Goal: Task Accomplishment & Management: Manage account settings

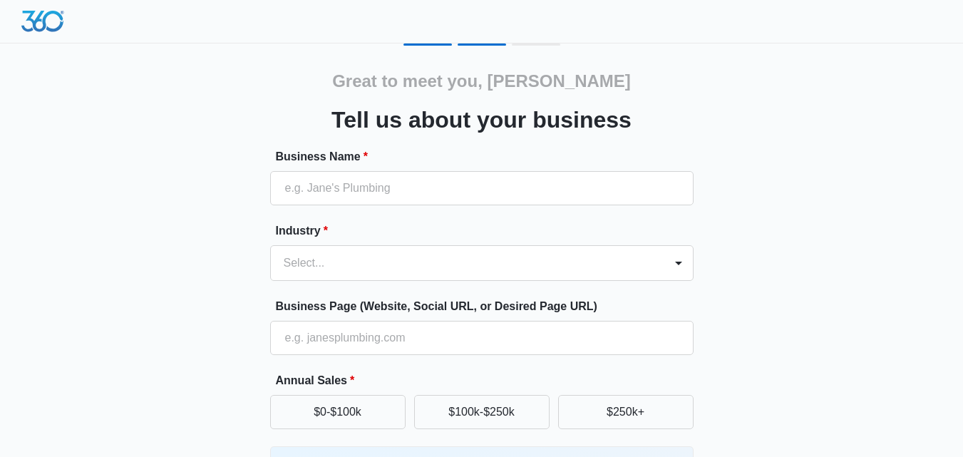
type input "Super Maids Express"
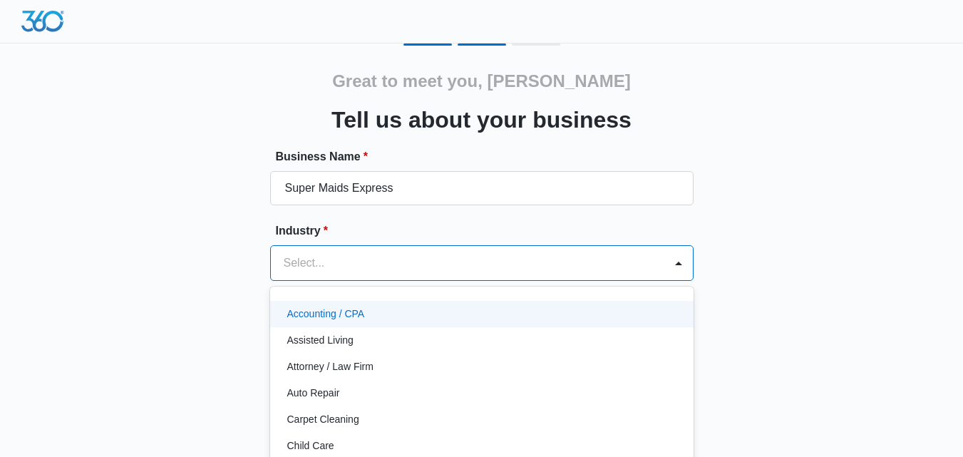
click at [384, 259] on div "49 results available. Use Up and Down to choose options, press Enter to select …" at bounding box center [481, 263] width 423 height 36
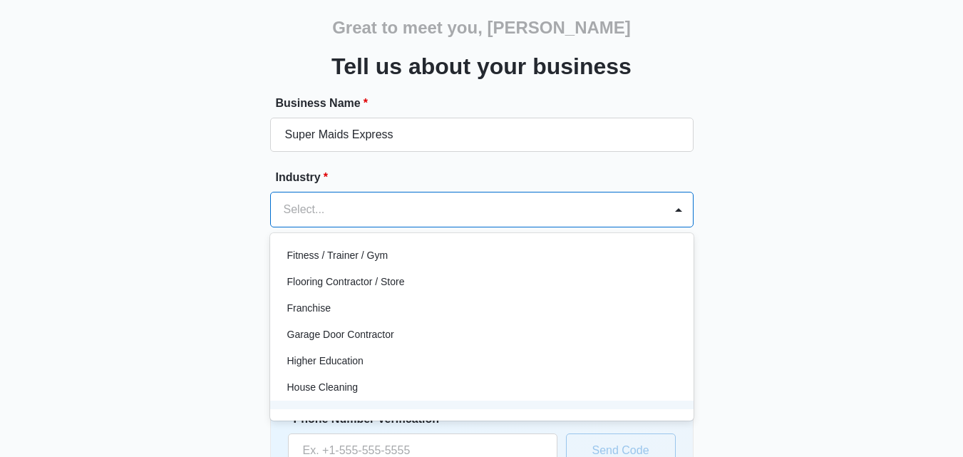
scroll to position [480, 0]
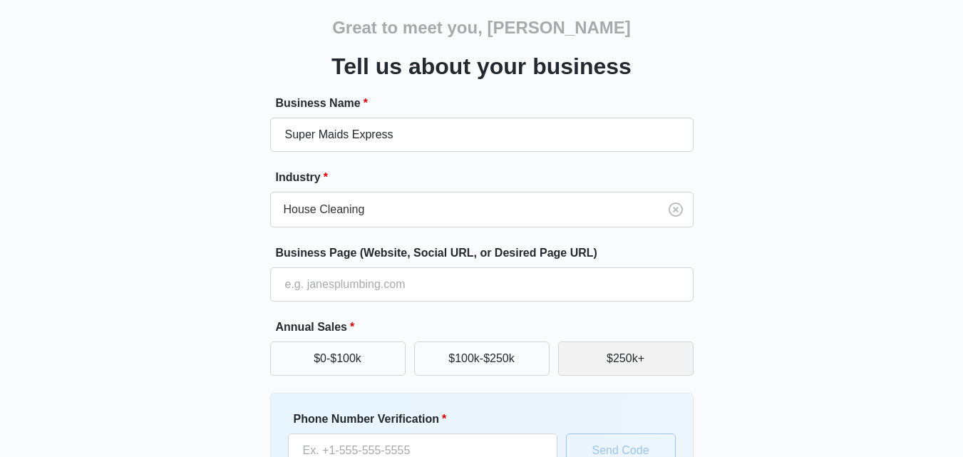
click at [643, 356] on button "$250k+" at bounding box center [625, 358] width 135 height 34
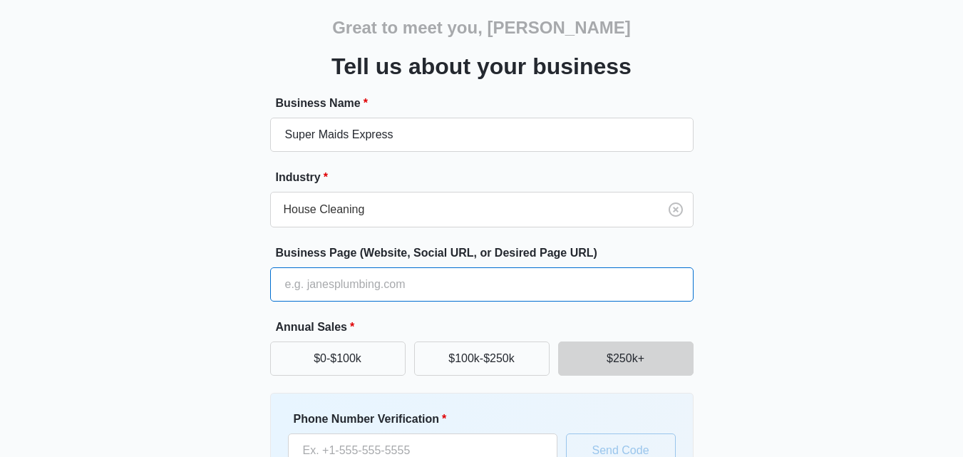
click at [559, 278] on input "Business Page (Website, Social URL, or Desired Page URL)" at bounding box center [481, 284] width 423 height 34
type input "https://supermaidsexpress.com/"
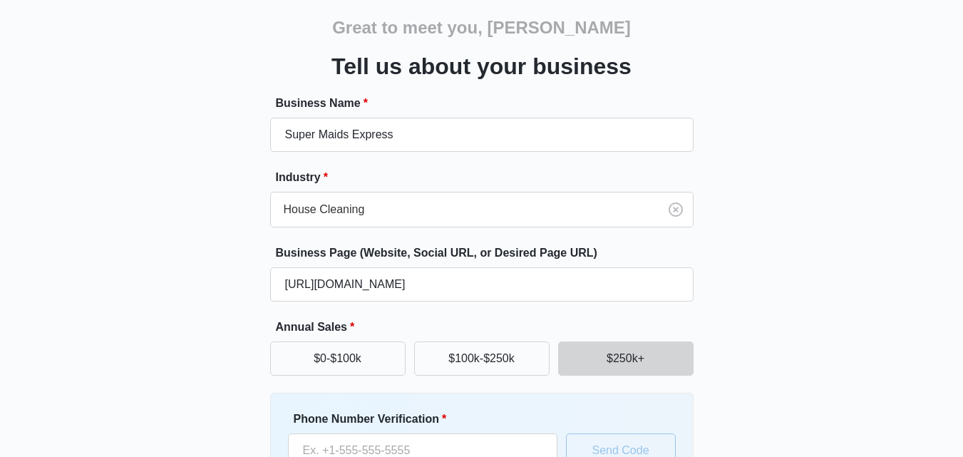
click at [805, 232] on div "Great to meet you, Garrett Tell us about your business Business Name * Super Ma…" at bounding box center [481, 279] width 855 height 578
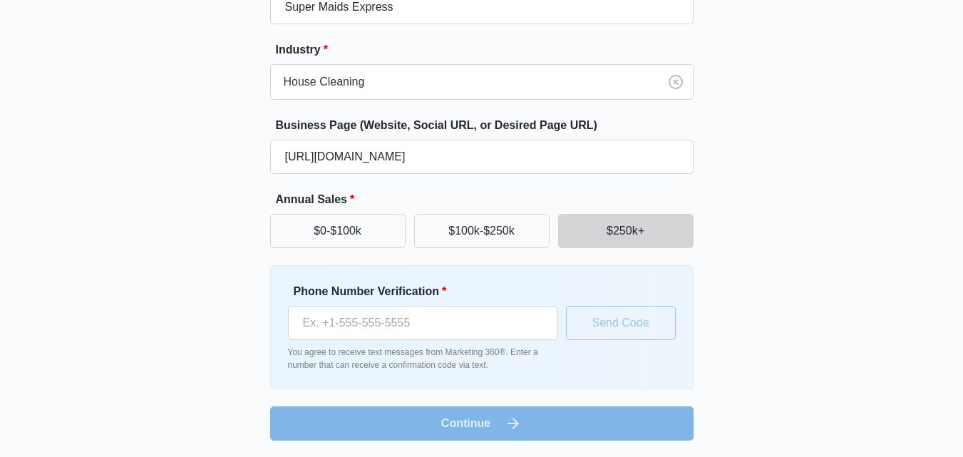
scroll to position [182, 0]
click at [470, 323] on input "Phone Number Verification *" at bounding box center [422, 322] width 269 height 34
type input "(954) 274-3326"
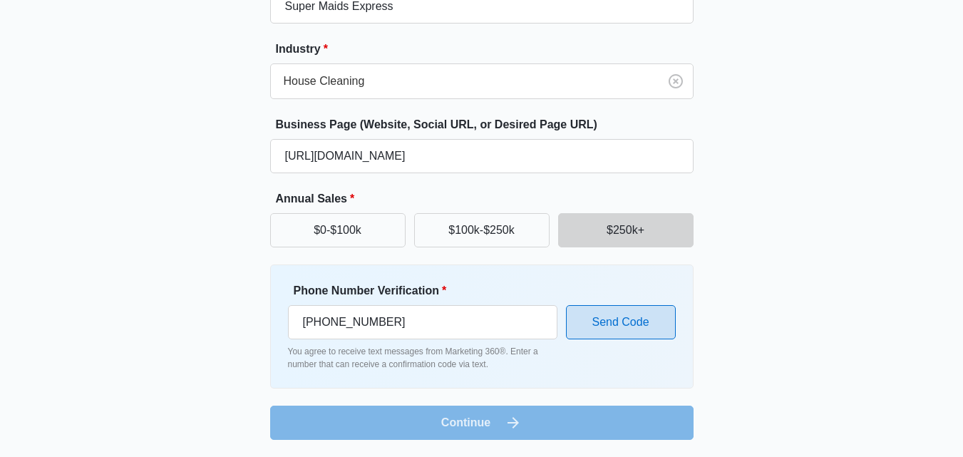
click at [608, 326] on button "Send Code" at bounding box center [621, 322] width 110 height 34
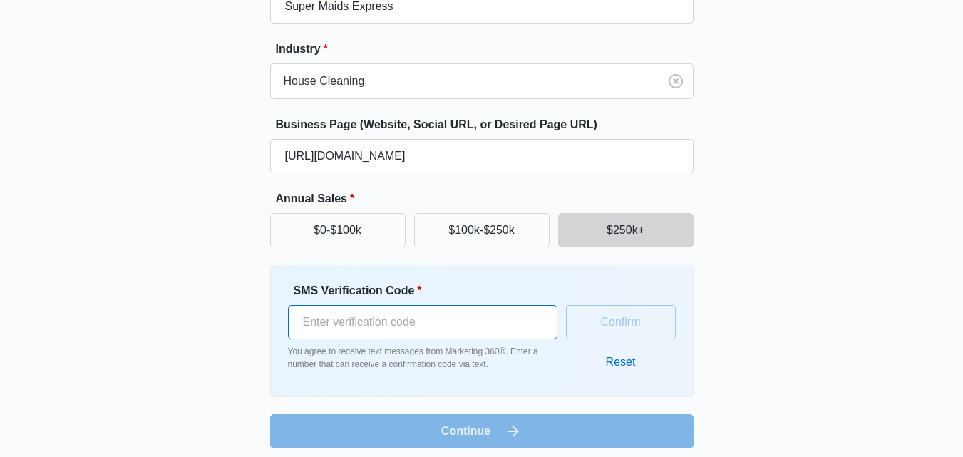
click at [515, 327] on input "SMS Verification Code *" at bounding box center [422, 322] width 269 height 34
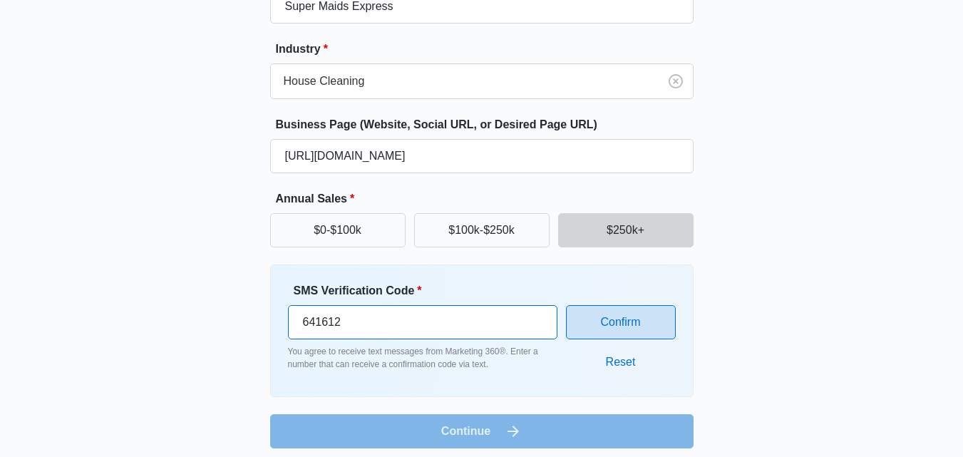
type input "641612"
click at [615, 328] on button "Confirm" at bounding box center [621, 322] width 110 height 34
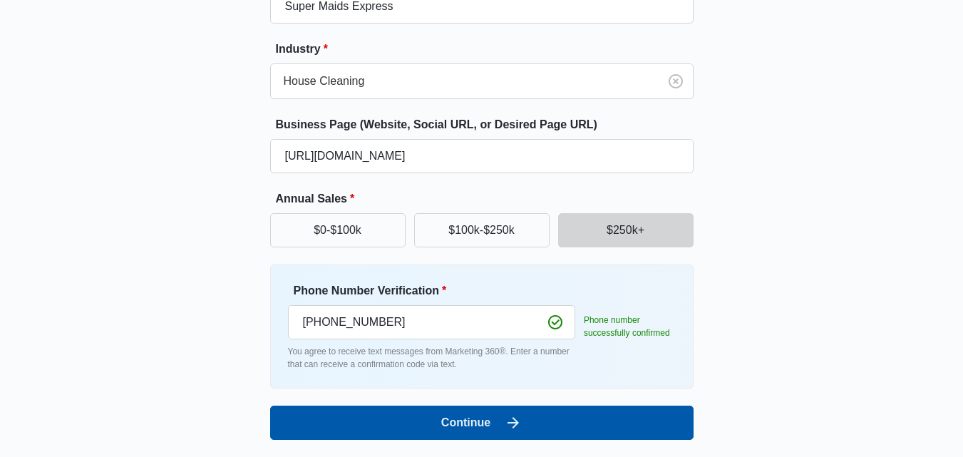
click at [499, 417] on button "Continue" at bounding box center [481, 422] width 423 height 34
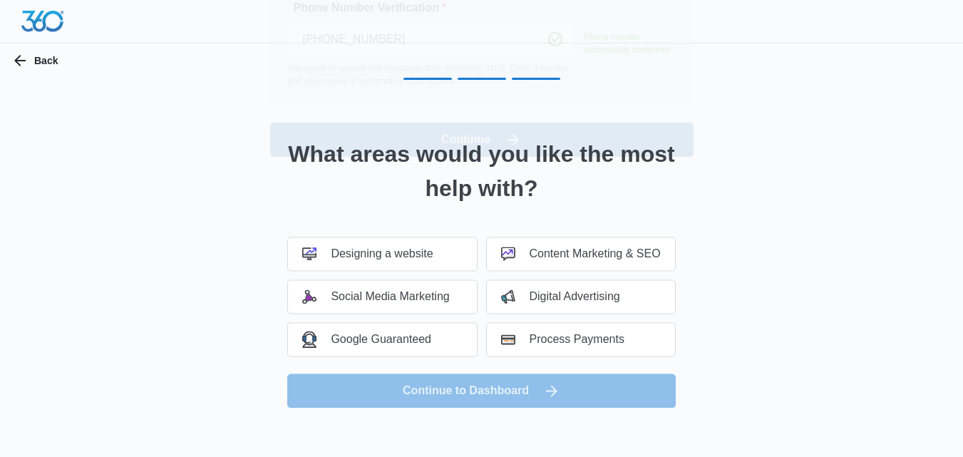
scroll to position [0, 0]
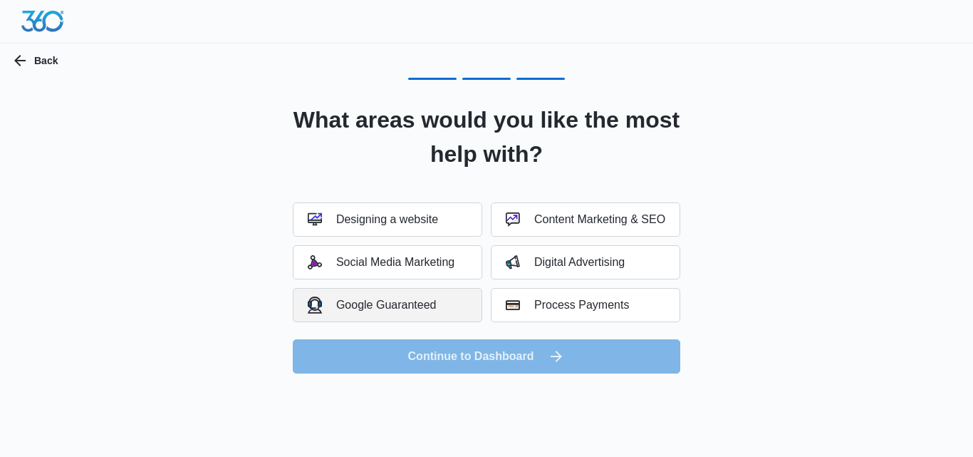
click at [418, 304] on div "Google Guaranteed" at bounding box center [372, 304] width 129 height 16
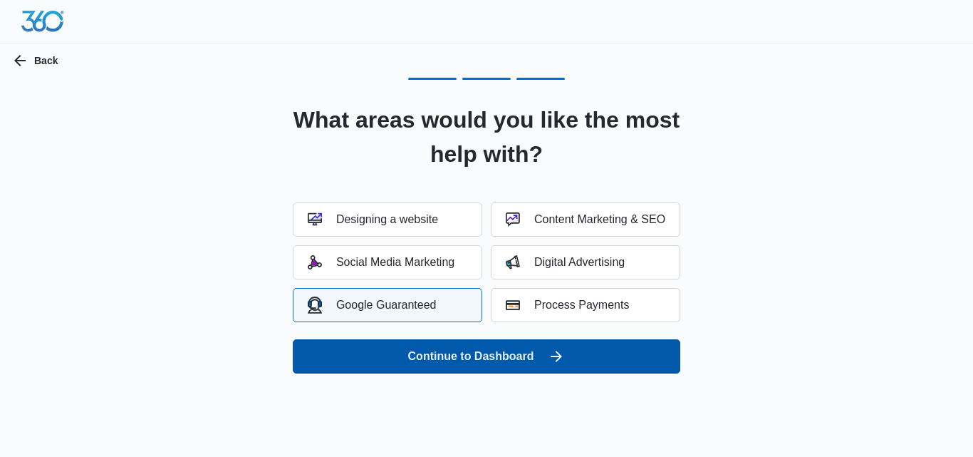
click at [493, 356] on button "Continue to Dashboard" at bounding box center [487, 356] width 388 height 34
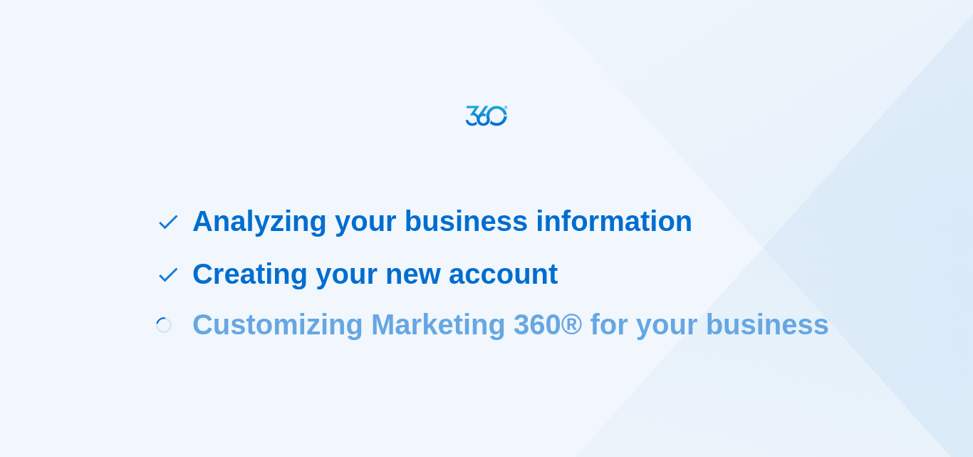
click at [472, 376] on div "Analyzing your business information Creating your new account Loading Customizi…" at bounding box center [486, 228] width 911 height 457
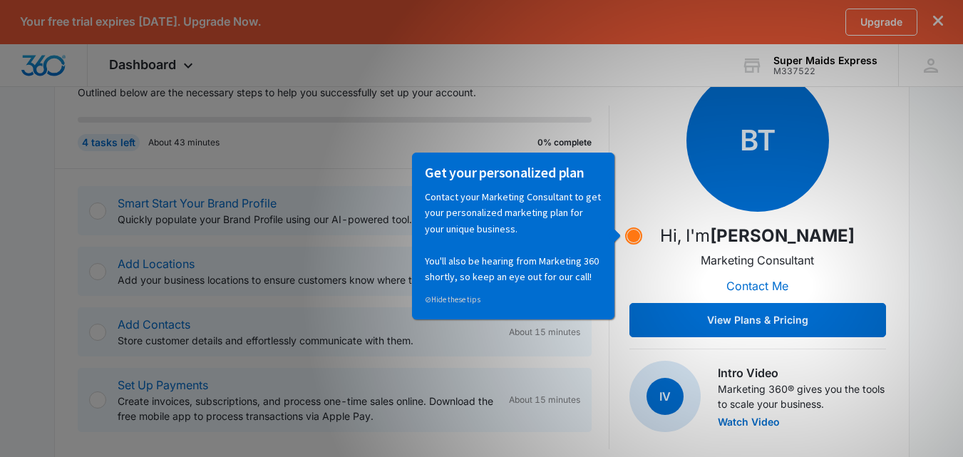
click at [634, 234] on circle "Hotspot (open by clicking or pressing space/enter)" at bounding box center [633, 235] width 13 height 13
click at [633, 234] on circle "Hotspot (open by clicking or pressing space/enter)" at bounding box center [633, 235] width 13 height 13
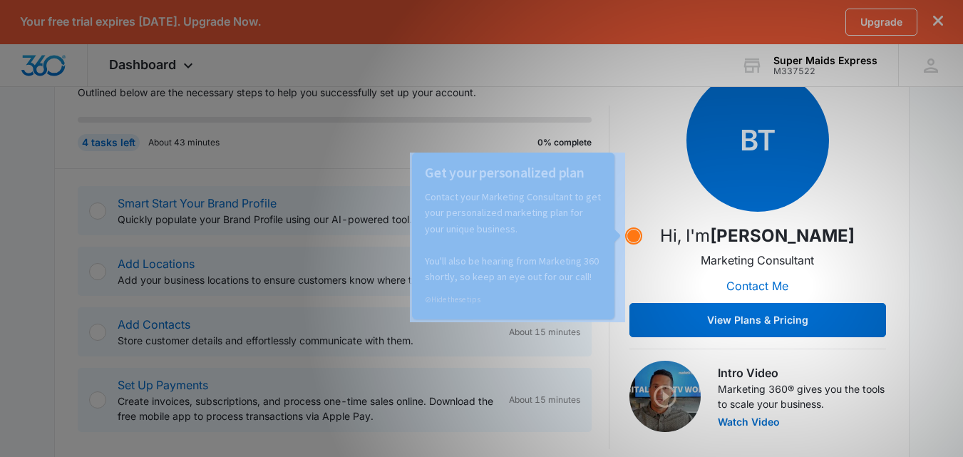
click at [633, 234] on circle "Hotspot (open by clicking or pressing space/enter)" at bounding box center [633, 235] width 13 height 13
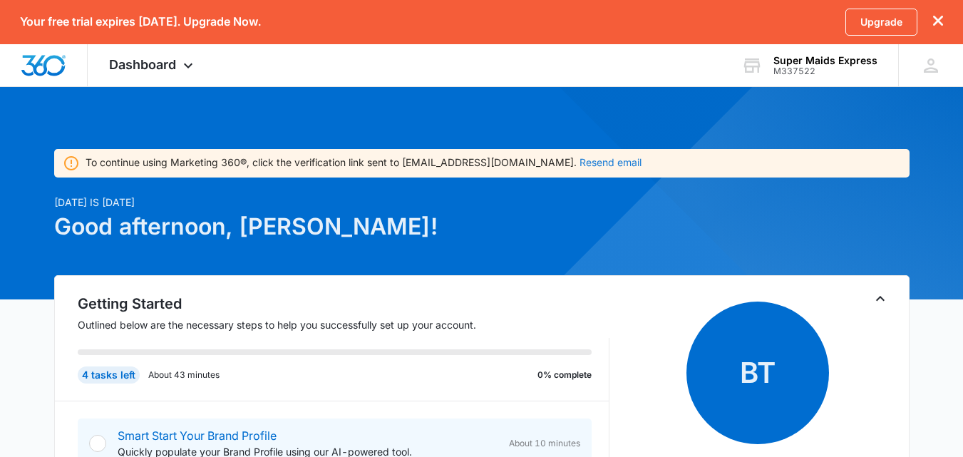
click at [593, 165] on button "Resend email" at bounding box center [610, 162] width 62 height 10
click at [579, 164] on button "Resend email" at bounding box center [610, 162] width 62 height 10
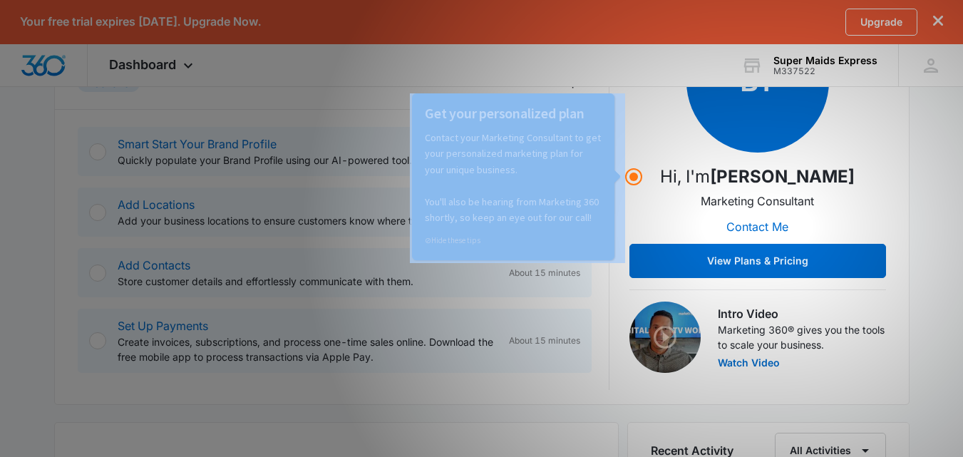
scroll to position [284, 0]
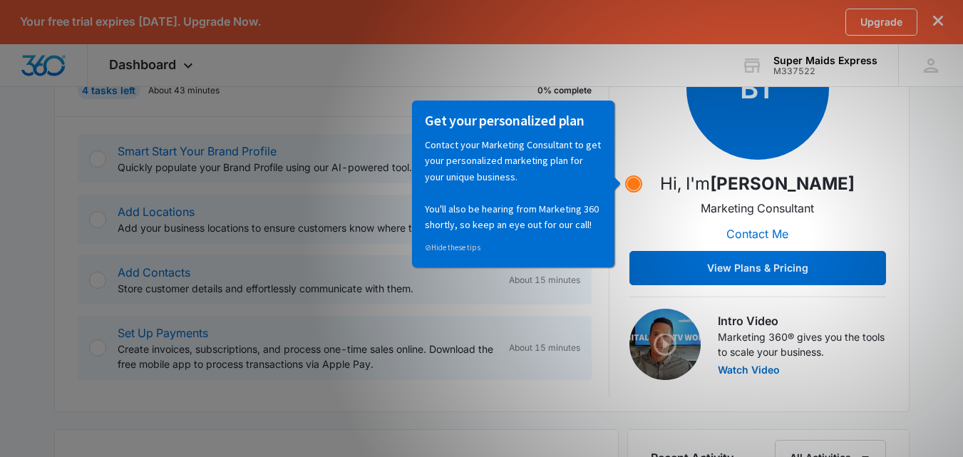
click at [633, 184] on circle "Hotspot (open by clicking or pressing space/enter)" at bounding box center [633, 183] width 13 height 13
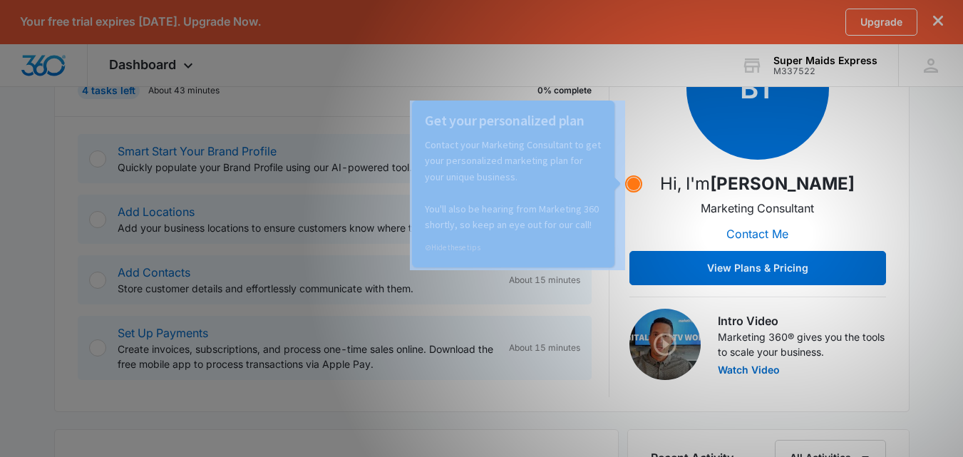
drag, startPoint x: 633, startPoint y: 184, endPoint x: 182, endPoint y: 92, distance: 460.3
click at [633, 184] on circle "Hotspot (open by clicking or pressing space/enter)" at bounding box center [633, 183] width 13 height 13
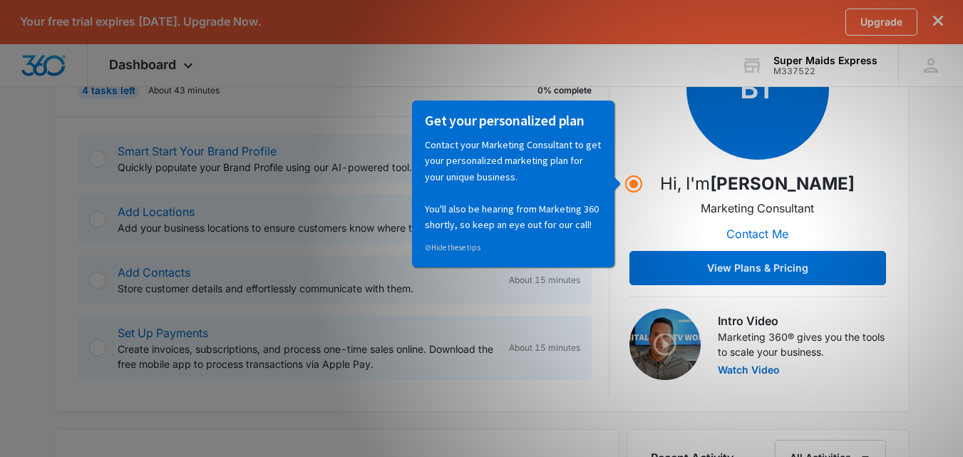
click at [539, 192] on p "Contact your Marketing Consultant to get your personalized marketing plan for y…" at bounding box center [513, 183] width 177 height 95
click at [463, 247] on link "⊘ Hide these tips" at bounding box center [453, 247] width 56 height 10
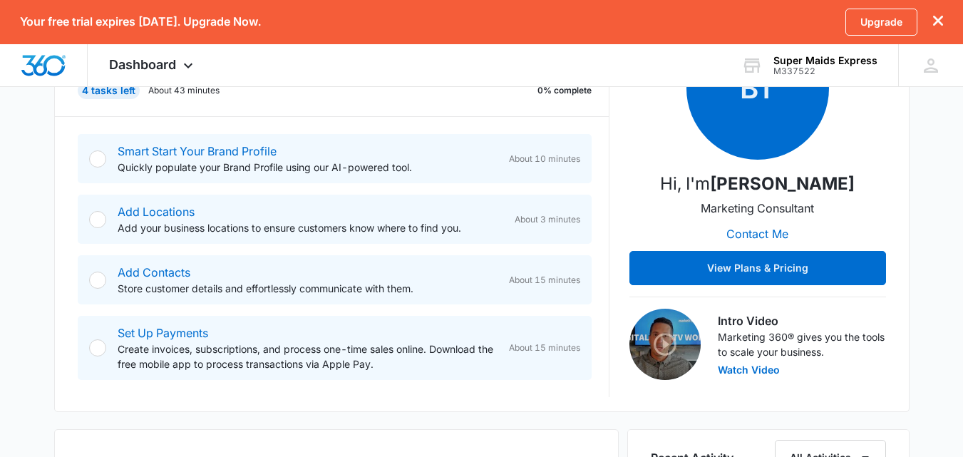
click at [105, 155] on div at bounding box center [97, 158] width 17 height 17
click at [98, 160] on div at bounding box center [97, 158] width 17 height 17
click at [155, 151] on link "Smart Start Your Brand Profile" at bounding box center [197, 151] width 159 height 14
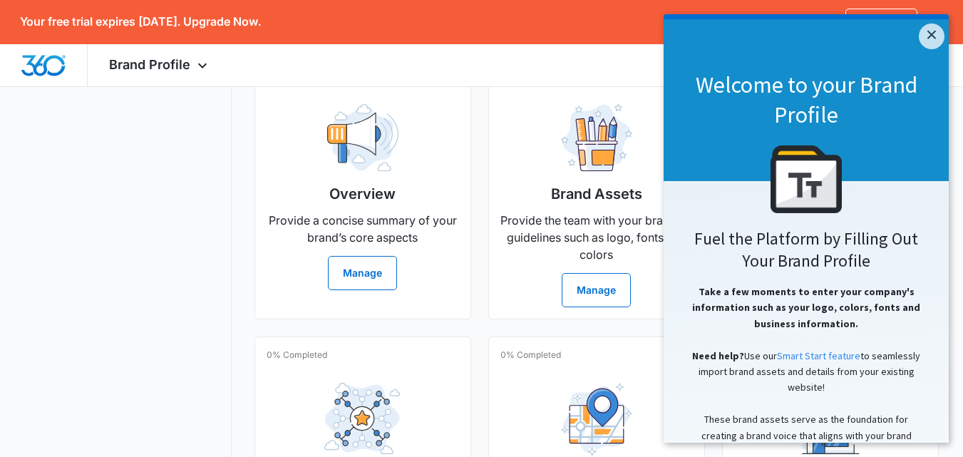
scroll to position [388, 0]
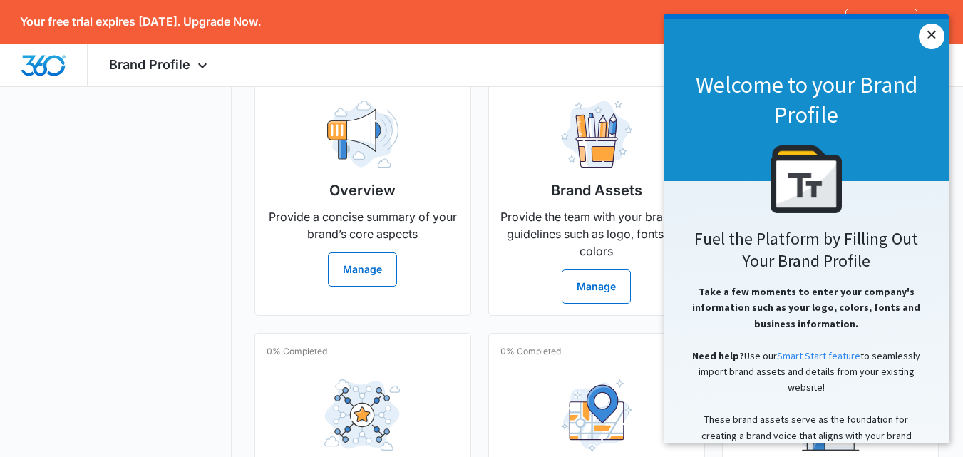
click at [933, 33] on link "×" at bounding box center [931, 37] width 26 height 26
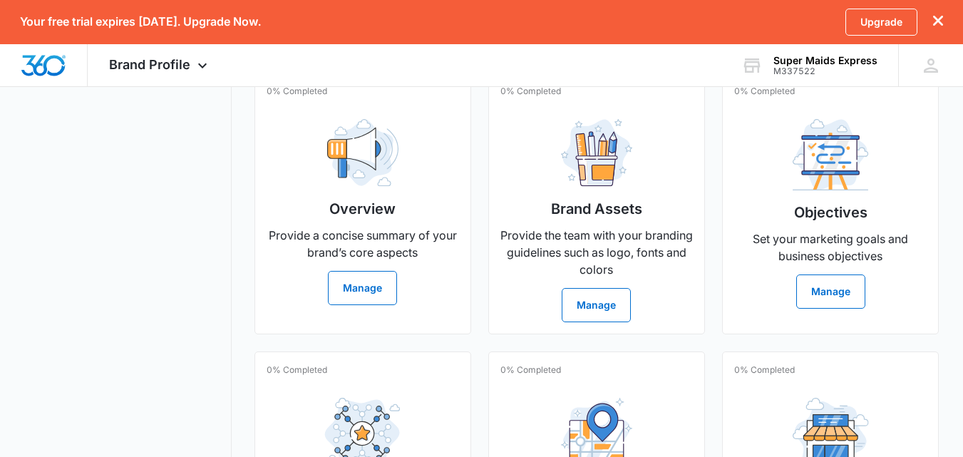
scroll to position [396, 0]
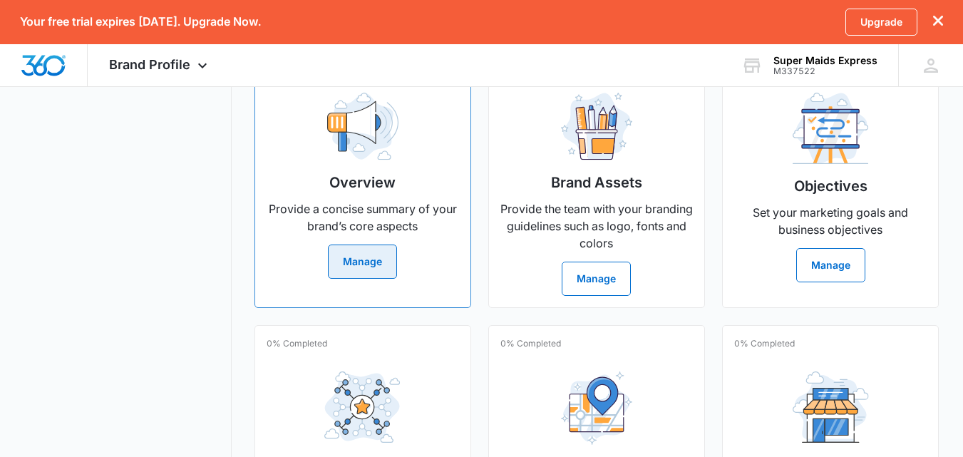
click at [373, 279] on button "Manage" at bounding box center [362, 261] width 69 height 34
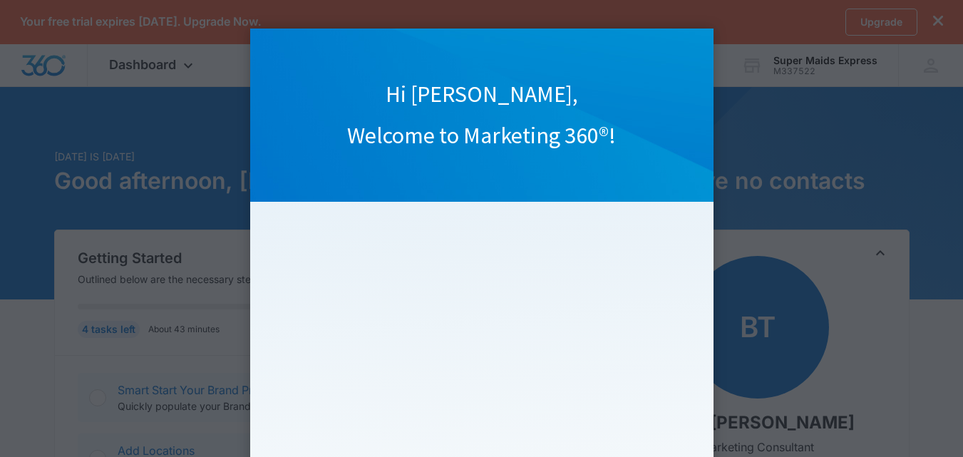
click at [601, 122] on h1 "Welcome to Marketing 360®!" at bounding box center [481, 136] width 463 height 30
click at [493, 170] on div "Hi Garrett, Welcome to Marketing 360®!" at bounding box center [481, 115] width 463 height 173
click appcues "Hi Garrett, Welcome to Marketing 360®! Watch our quick overview video to learn …"
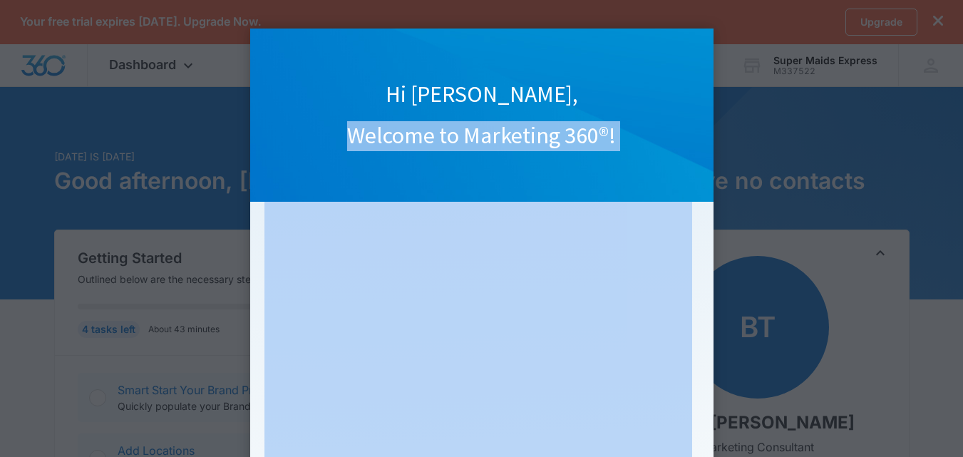
click appcues "Hi Garrett, Welcome to Marketing 360®! Watch our quick overview video to learn …"
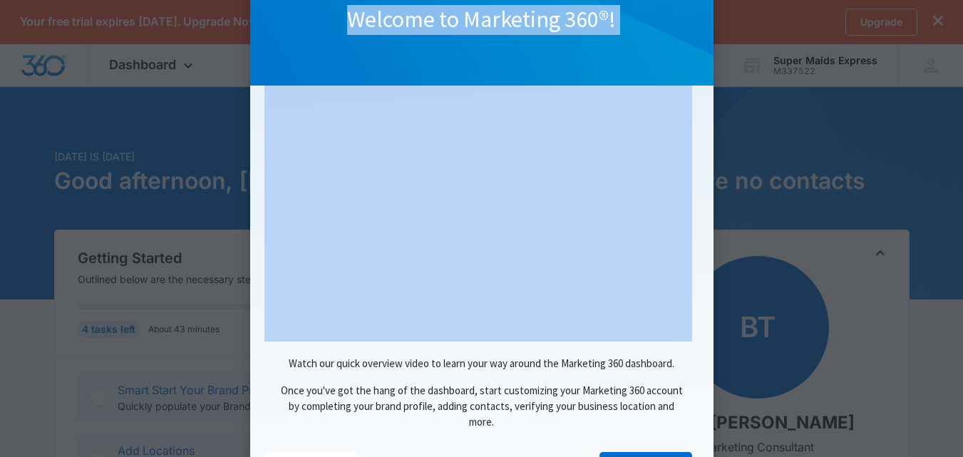
scroll to position [187, 0]
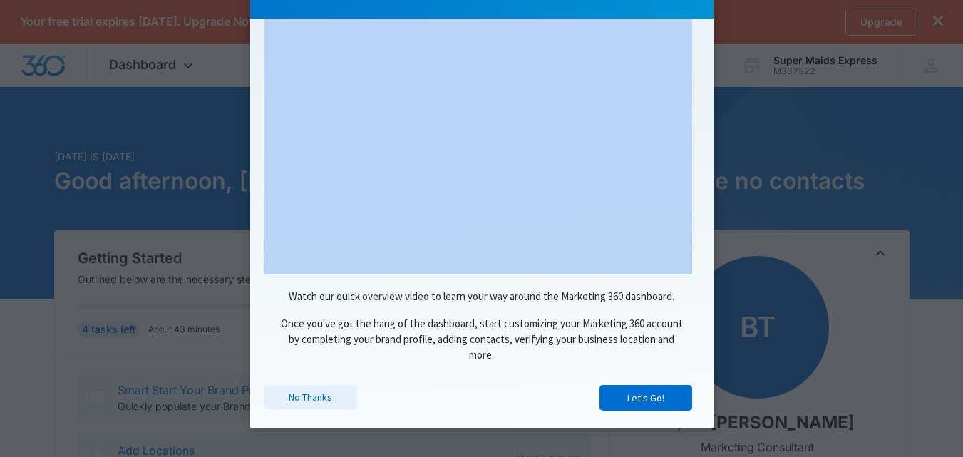
click at [309, 401] on link "No Thanks" at bounding box center [310, 397] width 93 height 24
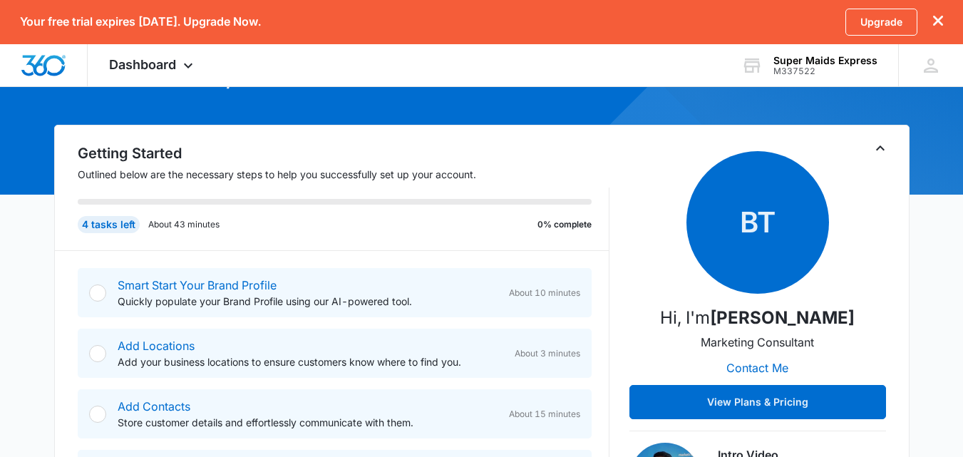
scroll to position [63, 0]
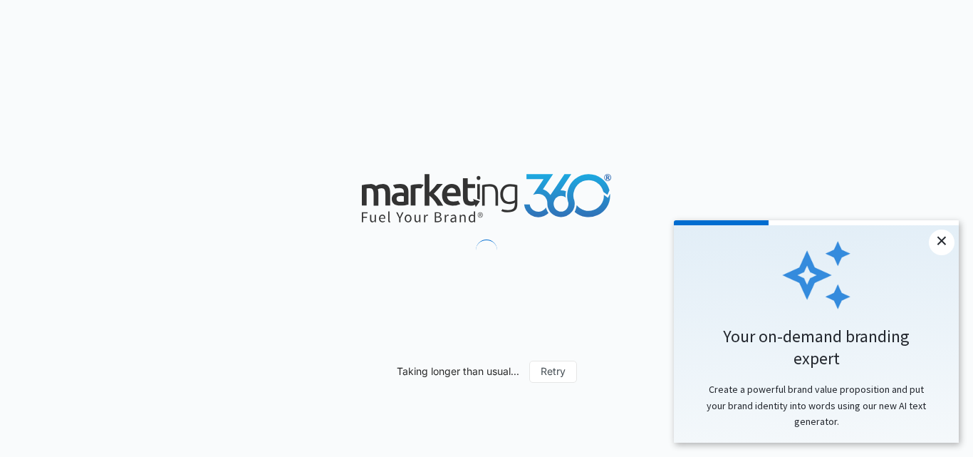
click at [935, 238] on link "×" at bounding box center [942, 242] width 26 height 26
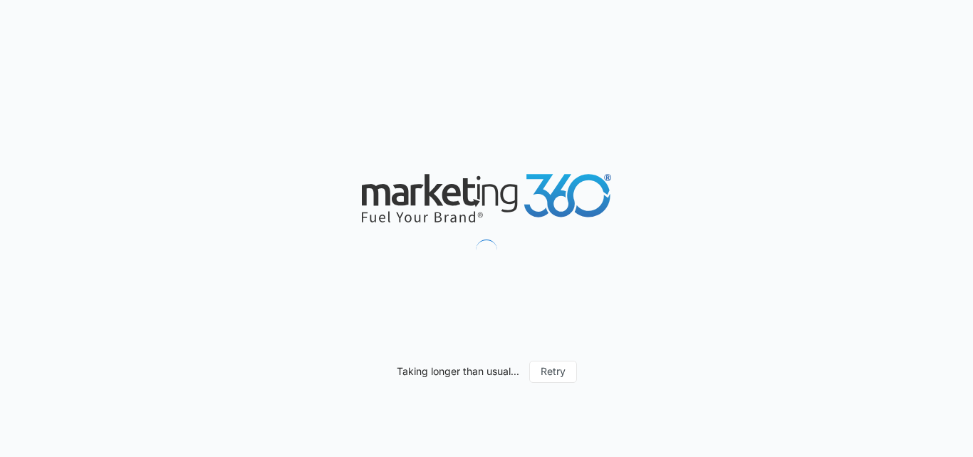
click at [566, 192] on icon at bounding box center [568, 196] width 83 height 43
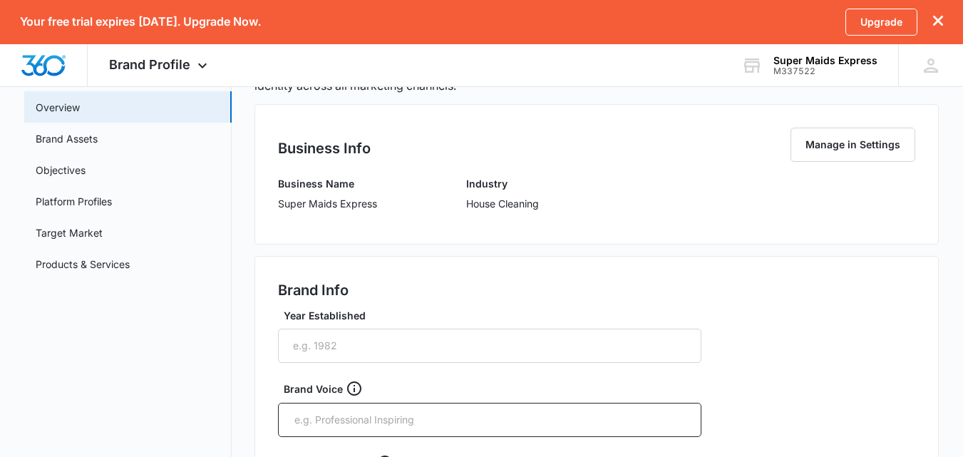
scroll to position [118, 0]
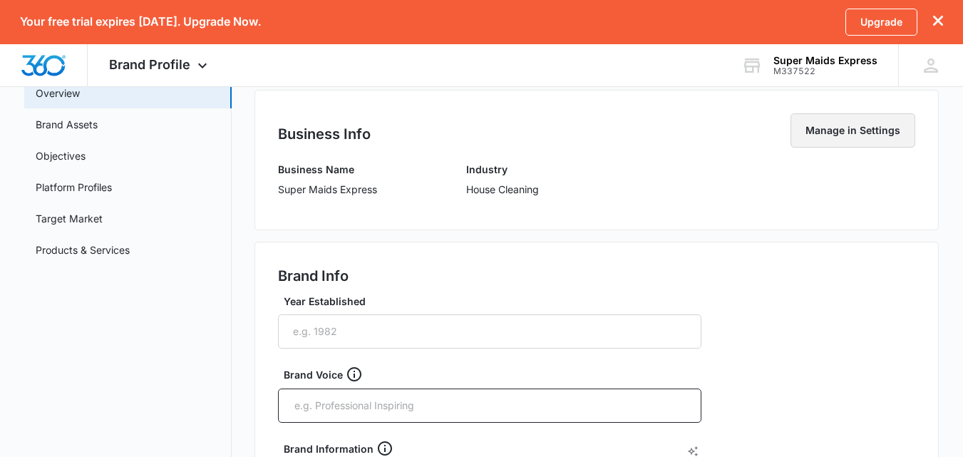
click at [846, 132] on button "Manage in Settings" at bounding box center [852, 130] width 125 height 34
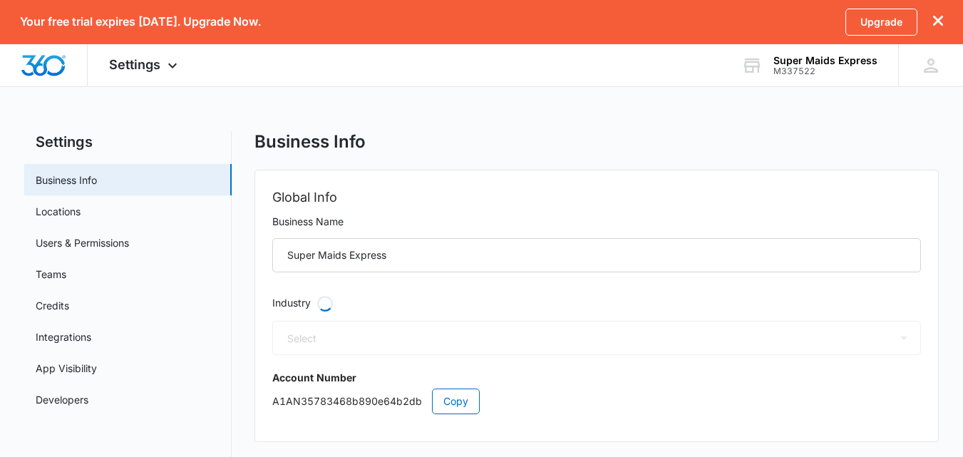
select select "US"
select select "America/Los_Angeles"
select select "38"
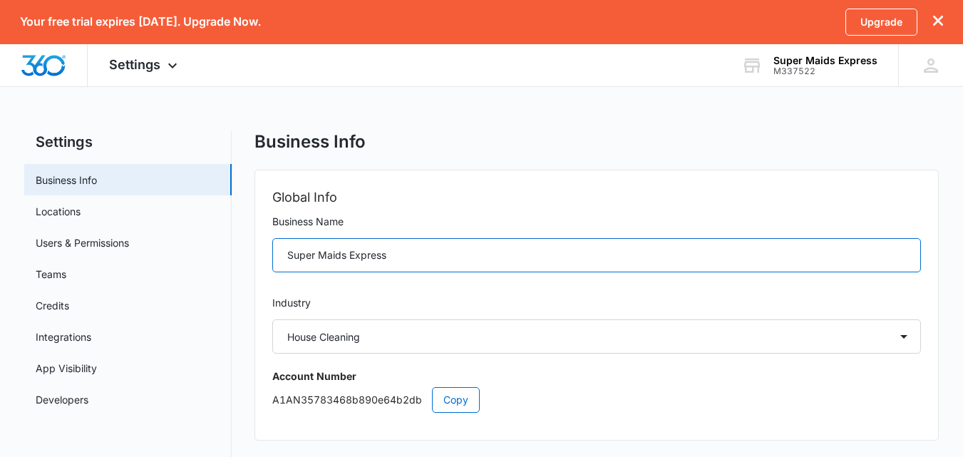
click at [843, 252] on input "Super Maids Express" at bounding box center [596, 255] width 648 height 34
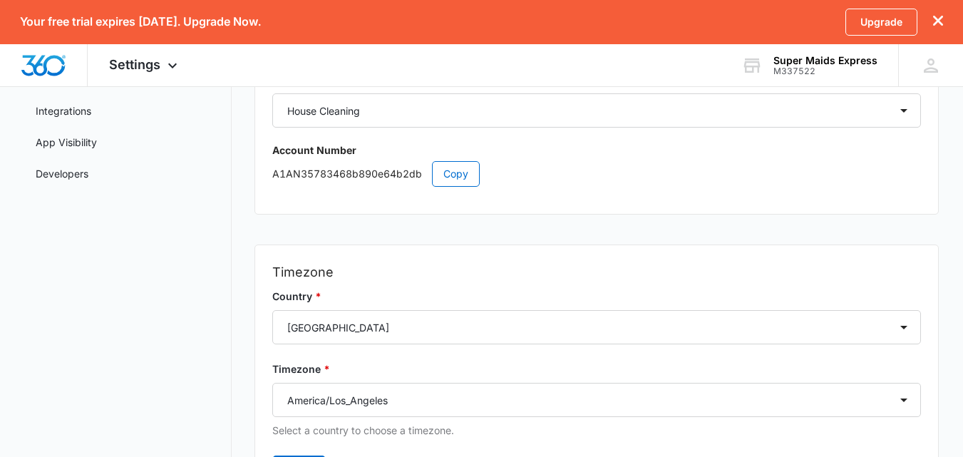
scroll to position [323, 0]
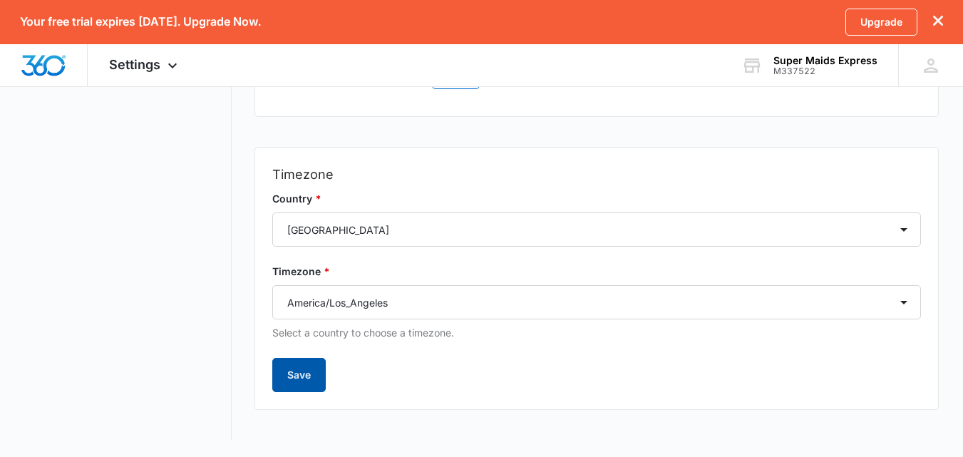
click at [301, 384] on button "Save" at bounding box center [298, 375] width 53 height 34
click at [931, 18] on div "Upgrade" at bounding box center [894, 22] width 98 height 27
click at [944, 19] on div "Your free trial expires [DATE]. Upgrade Now. Upgrade" at bounding box center [481, 22] width 963 height 44
click at [937, 21] on icon "dismiss this dialog" at bounding box center [938, 21] width 10 height 10
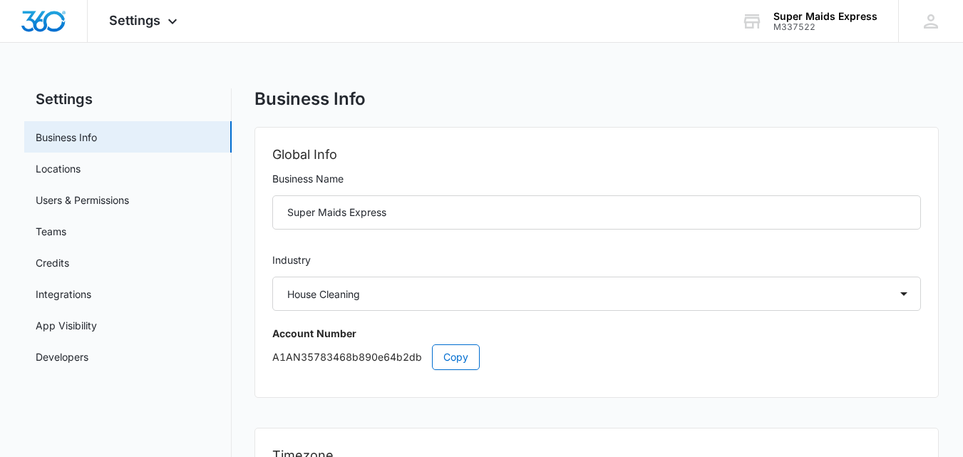
scroll to position [1, 0]
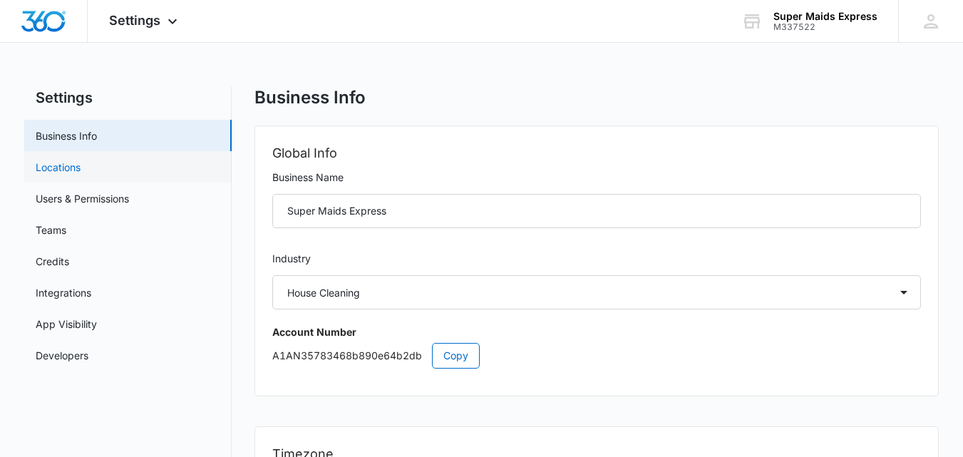
click at [81, 169] on link "Locations" at bounding box center [58, 167] width 45 height 15
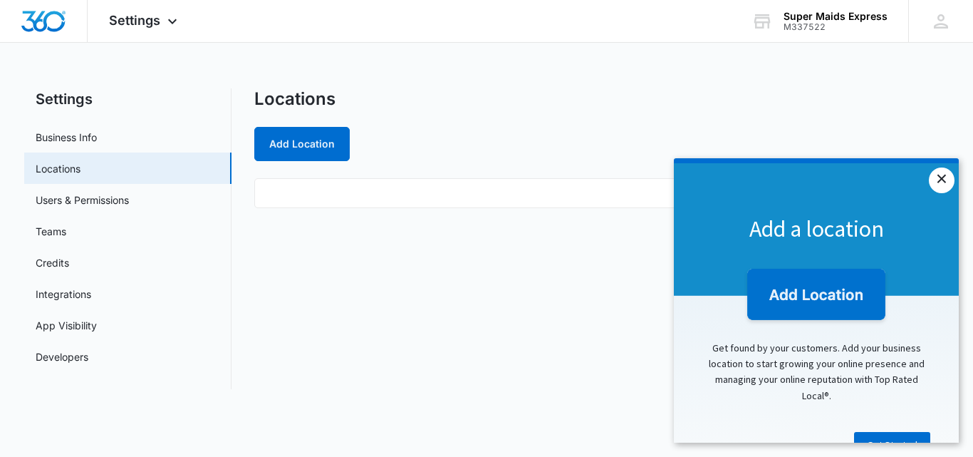
click at [941, 178] on link "×" at bounding box center [942, 180] width 26 height 26
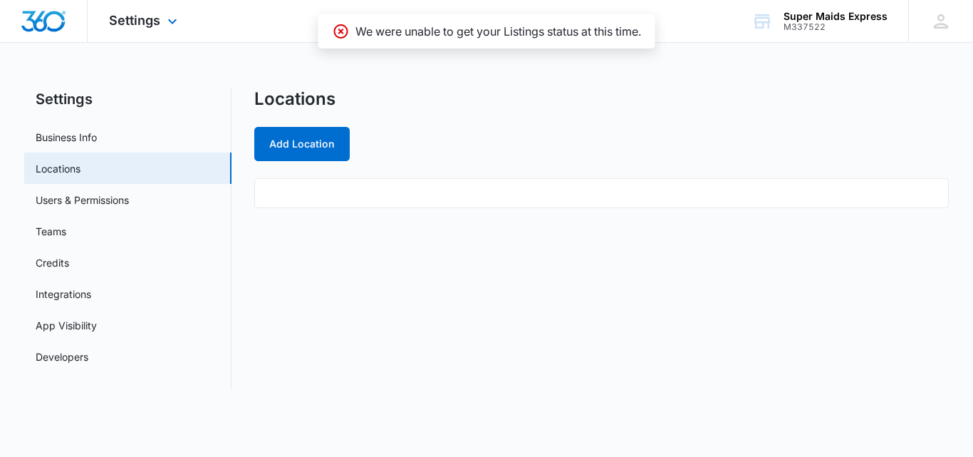
select select "38"
select select "US"
select select "America/Los_Angeles"
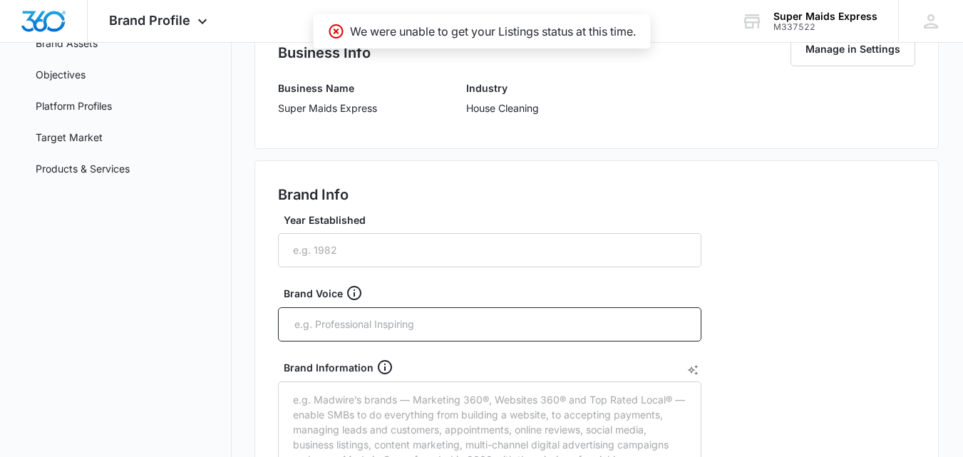
scroll to position [180, 0]
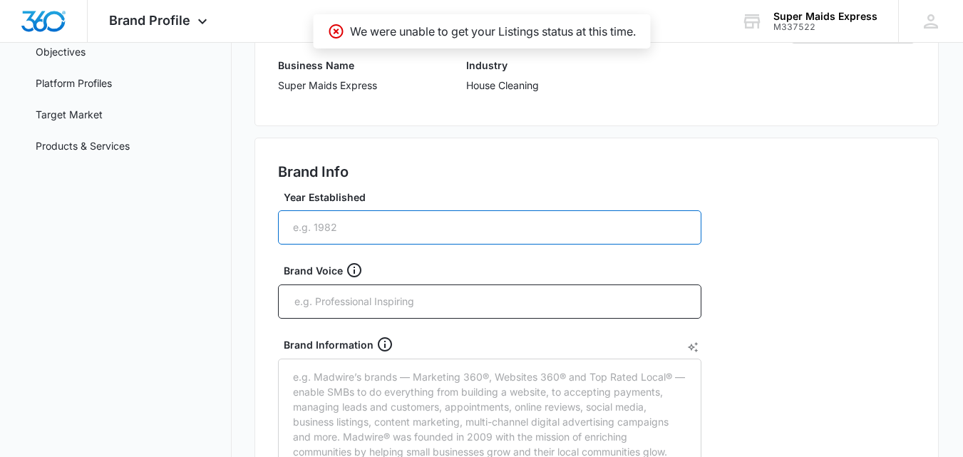
click at [554, 227] on input "Year Established" at bounding box center [489, 227] width 423 height 34
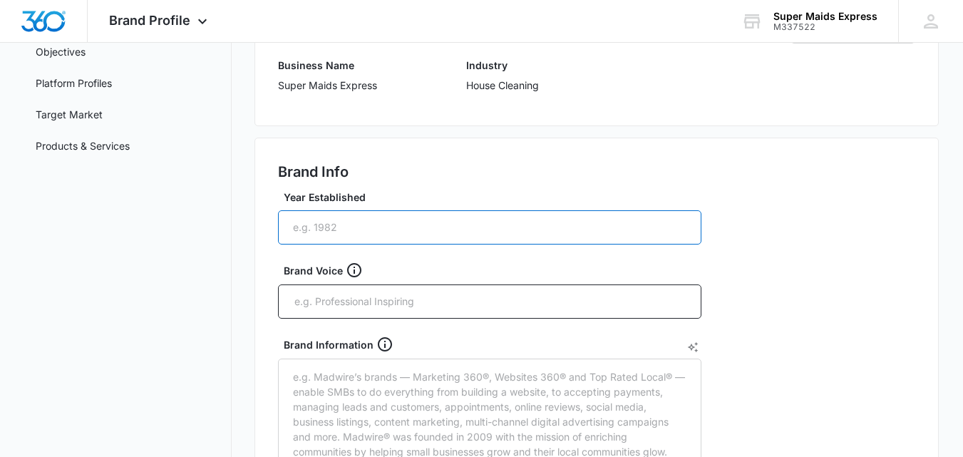
click at [405, 229] on input "Year Established" at bounding box center [489, 227] width 423 height 34
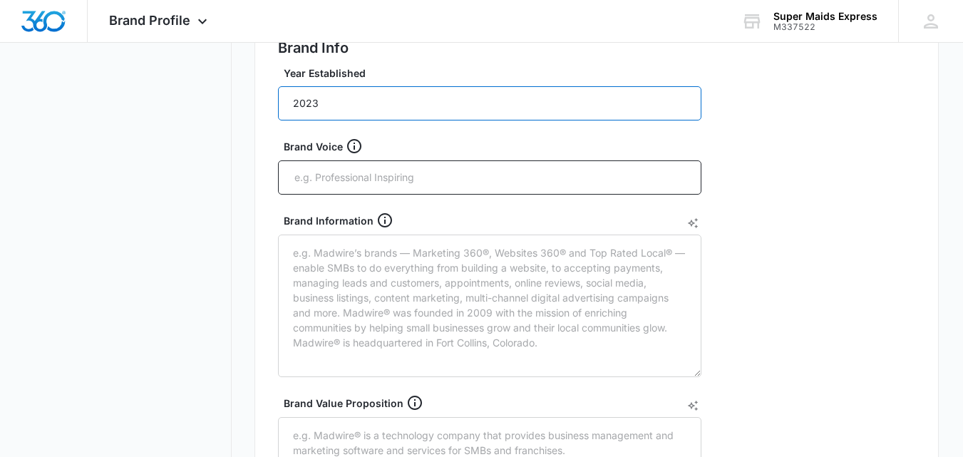
scroll to position [309, 0]
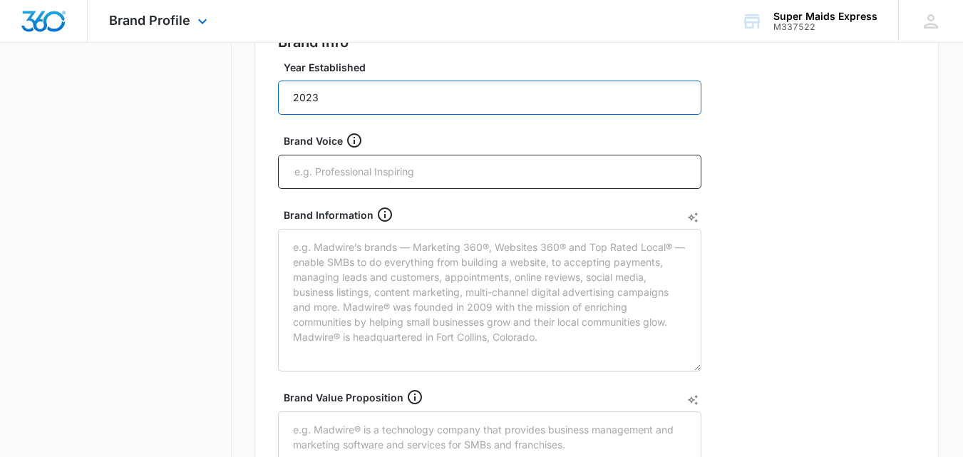
type input "2023"
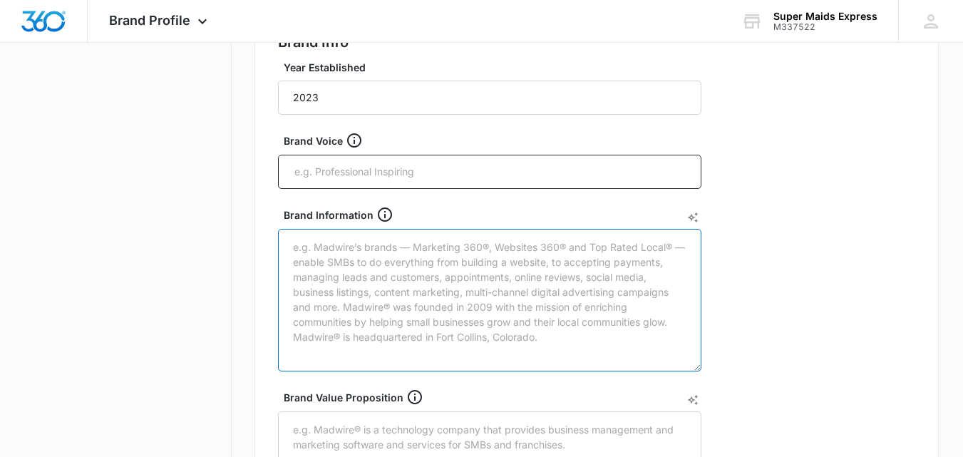
click at [366, 307] on textarea "Brand Information" at bounding box center [489, 300] width 423 height 143
paste textarea "Super Maids Express provides expert janitorial and cleaning services tailored f…"
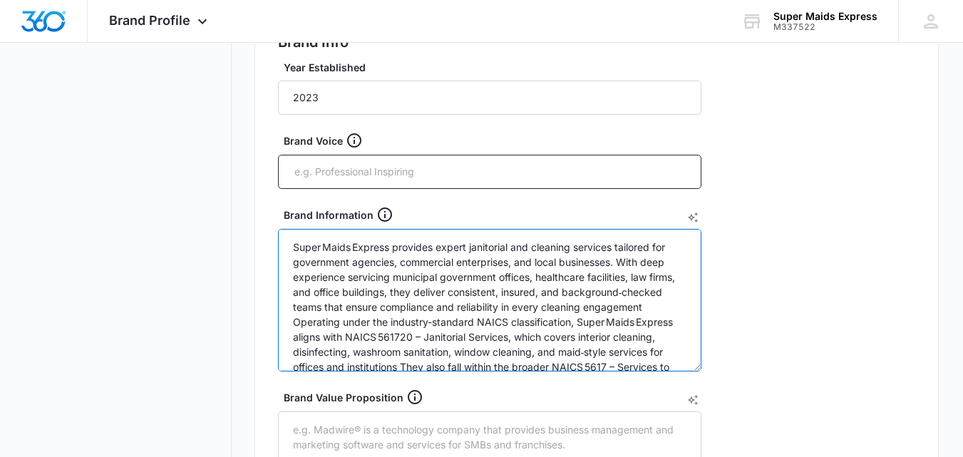
scroll to position [62, 0]
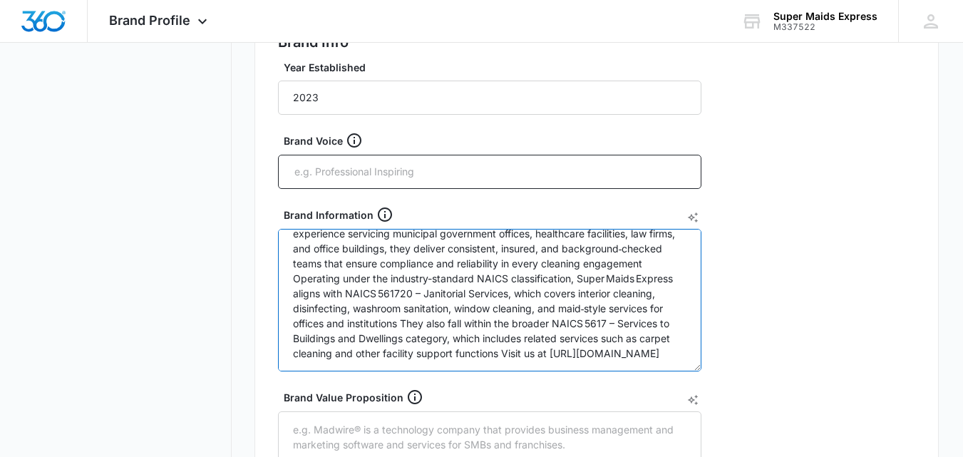
click at [636, 353] on textarea "Super Maids Express provides expert janitorial and cleaning services tailored f…" at bounding box center [489, 300] width 423 height 143
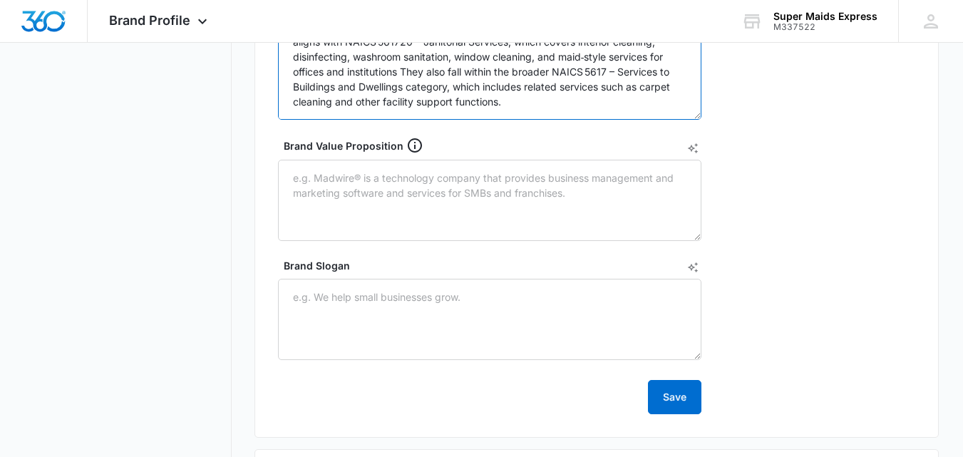
scroll to position [562, 0]
type textarea "Super Maids Express provides expert janitorial and cleaning services tailored f…"
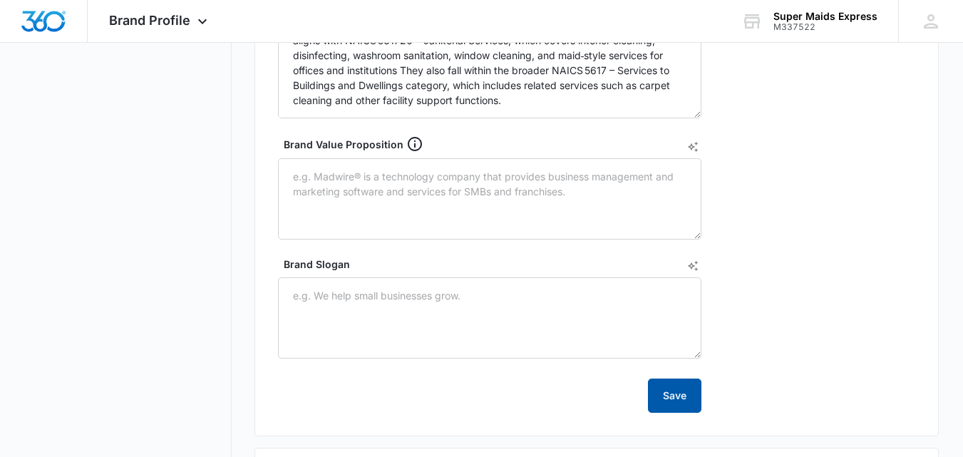
click at [684, 395] on button "Save" at bounding box center [674, 395] width 53 height 34
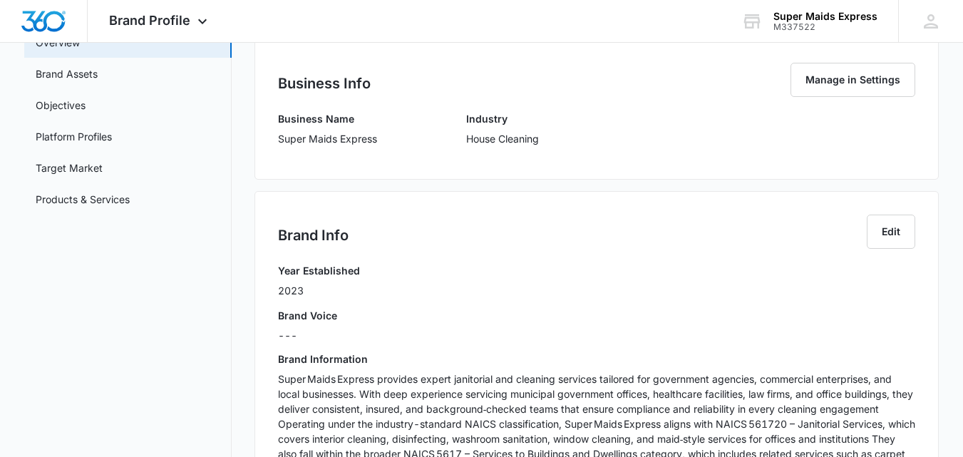
scroll to position [0, 0]
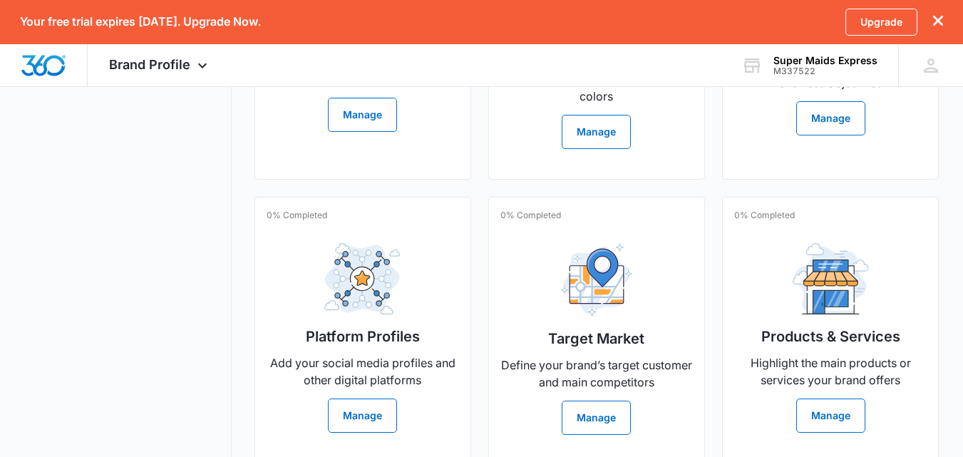
scroll to position [597, 0]
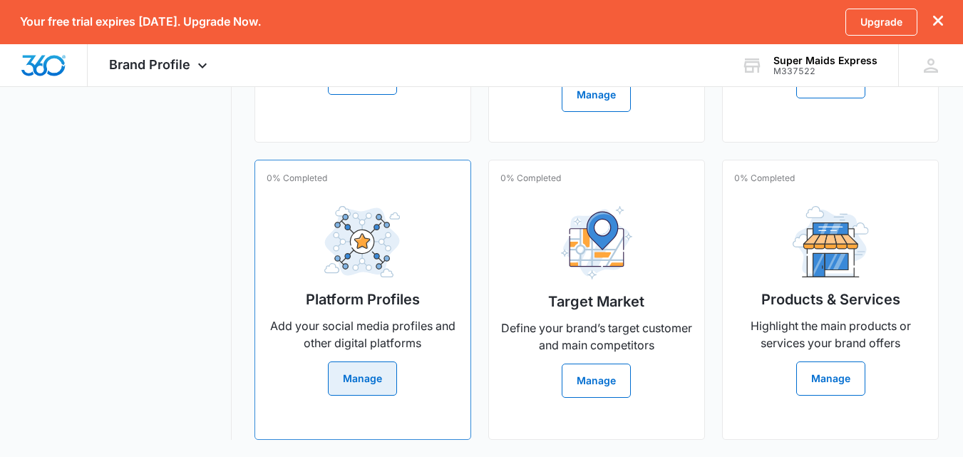
click at [369, 366] on button "Manage" at bounding box center [362, 378] width 69 height 34
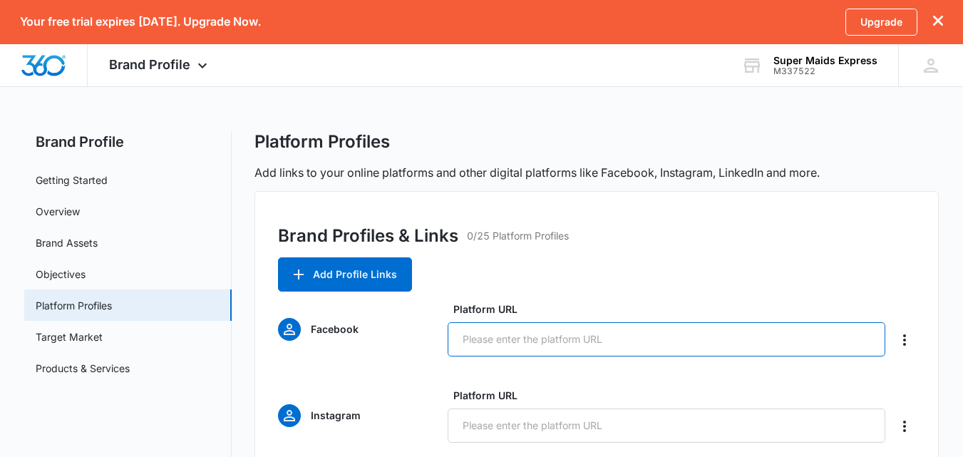
click at [527, 336] on input "Platform URL" at bounding box center [665, 339] width 437 height 34
paste input "https://www.facebook.com/profile.php?id=61577376681371"
type input "https://www.facebook.com/profile.php?id=61577376681371"
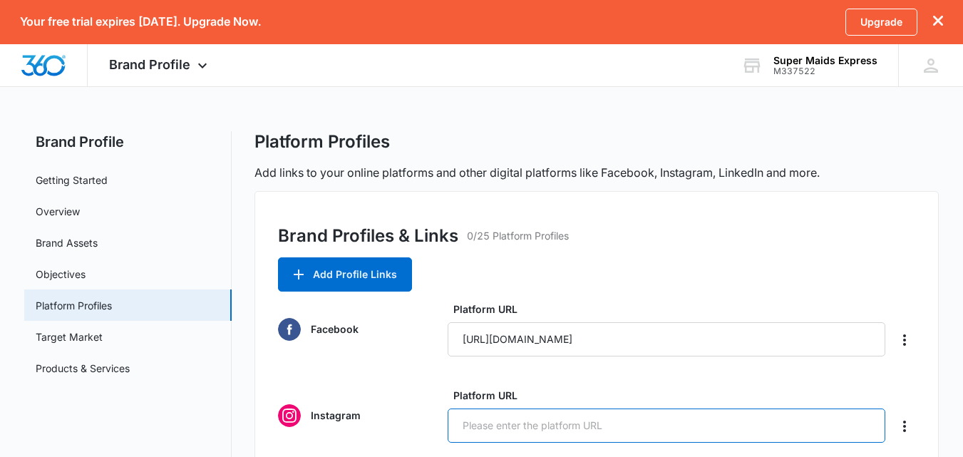
click at [509, 419] on input "Platform URL" at bounding box center [665, 425] width 437 height 34
paste input "https://www.instagram.com/supermaidsexpress/"
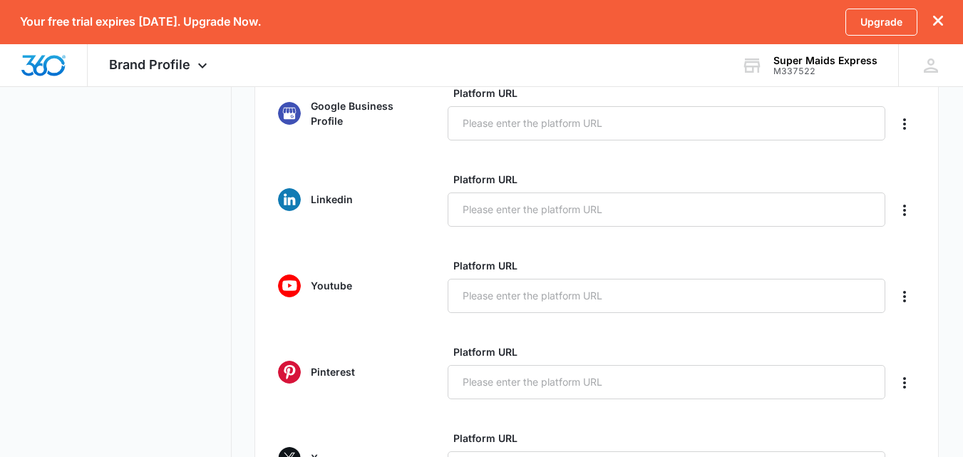
scroll to position [400, 0]
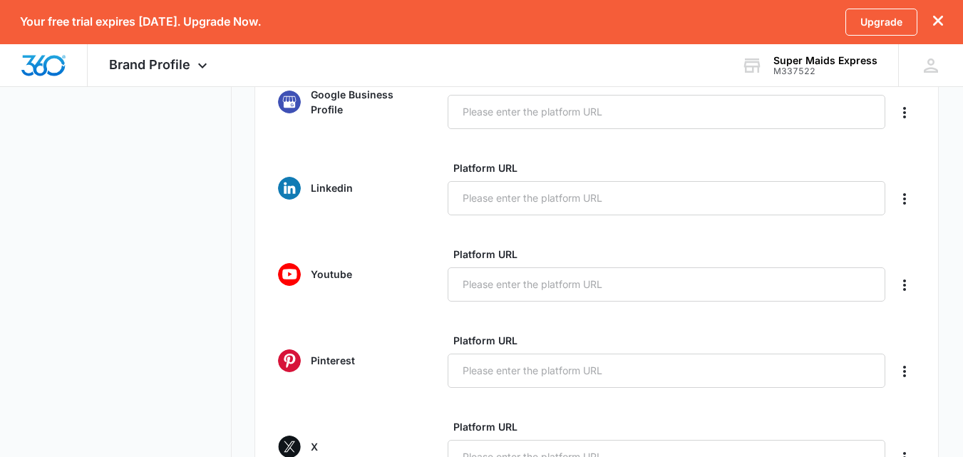
type input "https://www.instagram.com/supermaidsexpress/"
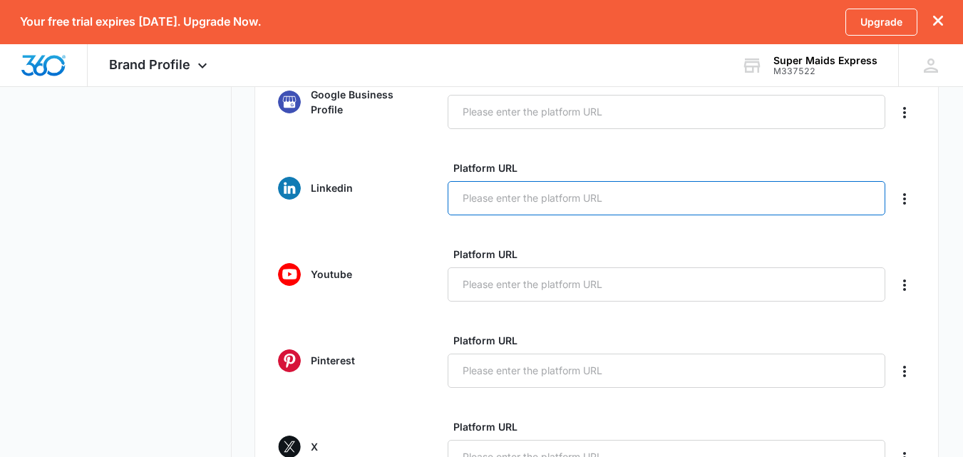
click at [527, 200] on input "Platform URL" at bounding box center [665, 198] width 437 height 34
paste input "https://www.linkedin.com/company/super-maids-express/"
type input "https://www.linkedin.com/company/super-maids-express/"
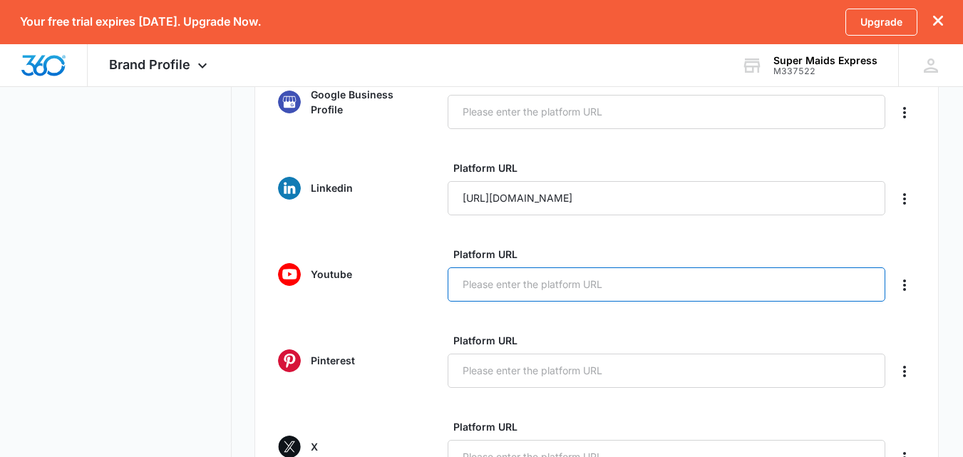
click at [544, 284] on input "Platform URL" at bounding box center [665, 284] width 437 height 34
paste input "https://www.youtube.com/@SuperMaidsExpress"
type input "https://www.youtube.com/@SuperMaidsExpress"
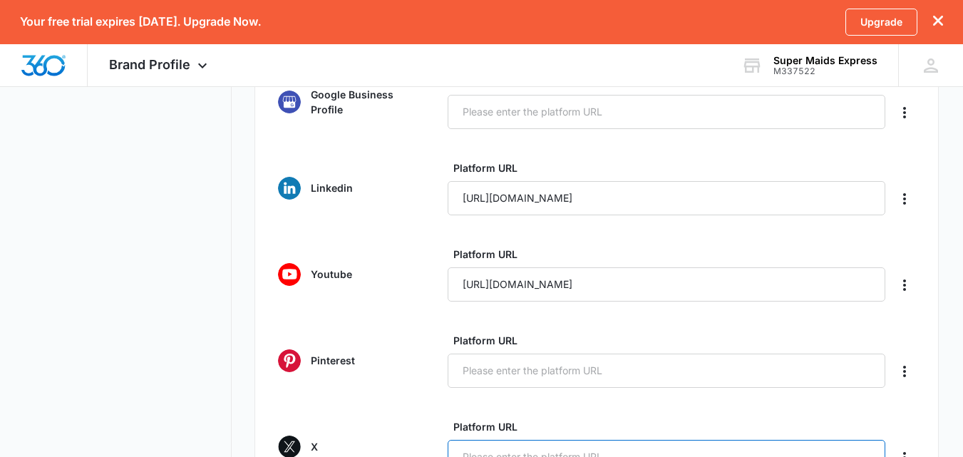
click at [532, 442] on input "Platform URL" at bounding box center [665, 457] width 437 height 34
paste input "https://x.com/SuperMaidsExp"
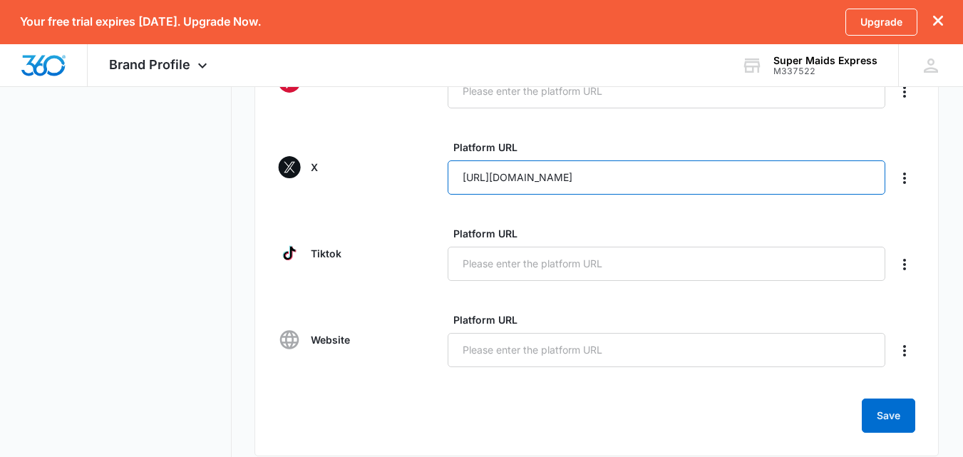
scroll to position [718, 0]
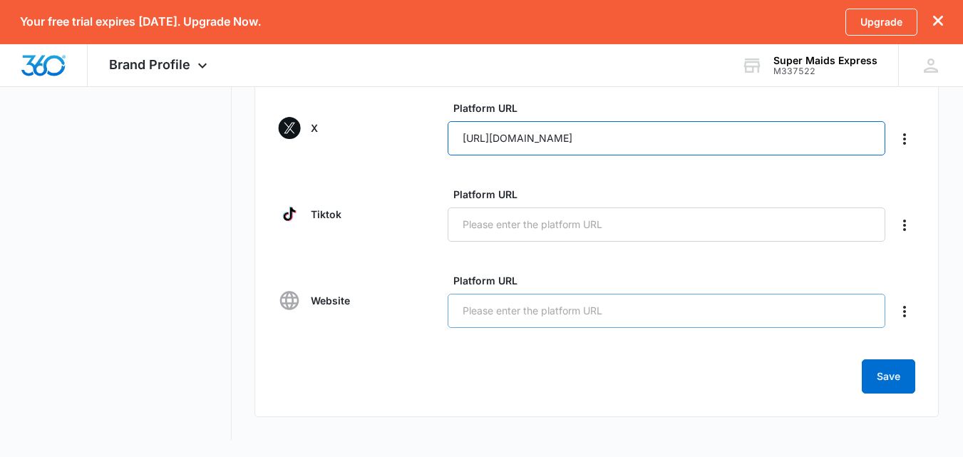
type input "https://x.com/SuperMaidsExp"
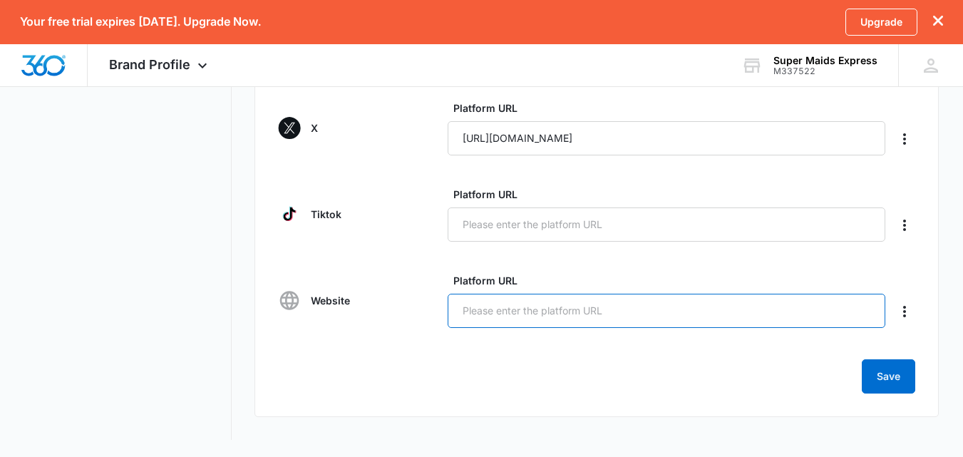
click at [740, 311] on input "Platform URL" at bounding box center [665, 311] width 437 height 34
paste input "https://supermaidsexpress.com/"
type input "https://supermaidsexpress.com/"
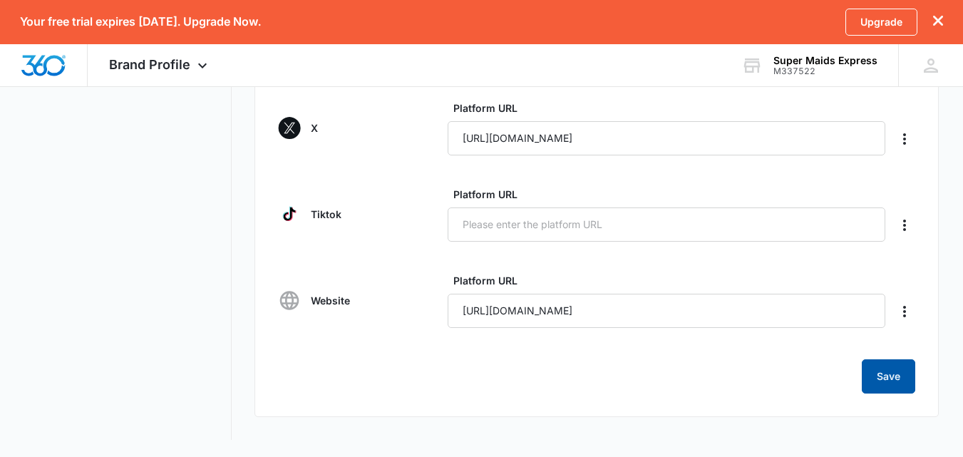
click at [881, 376] on button "Save" at bounding box center [887, 376] width 53 height 34
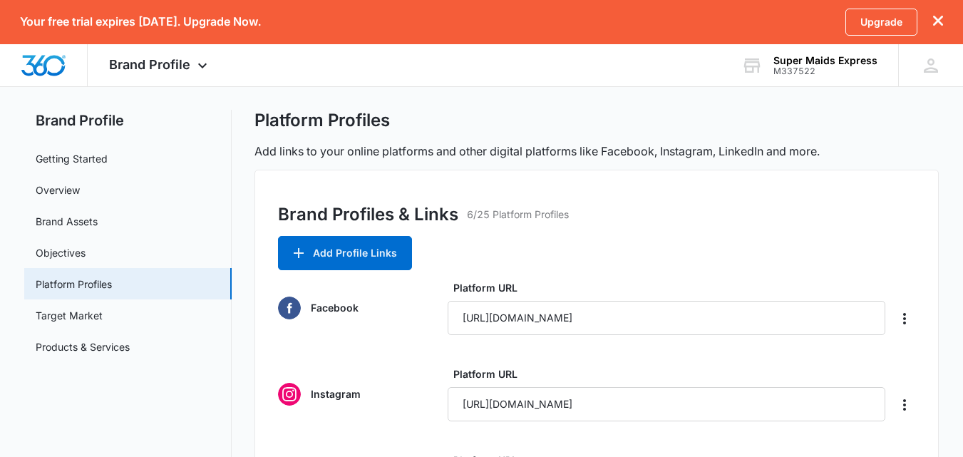
scroll to position [0, 0]
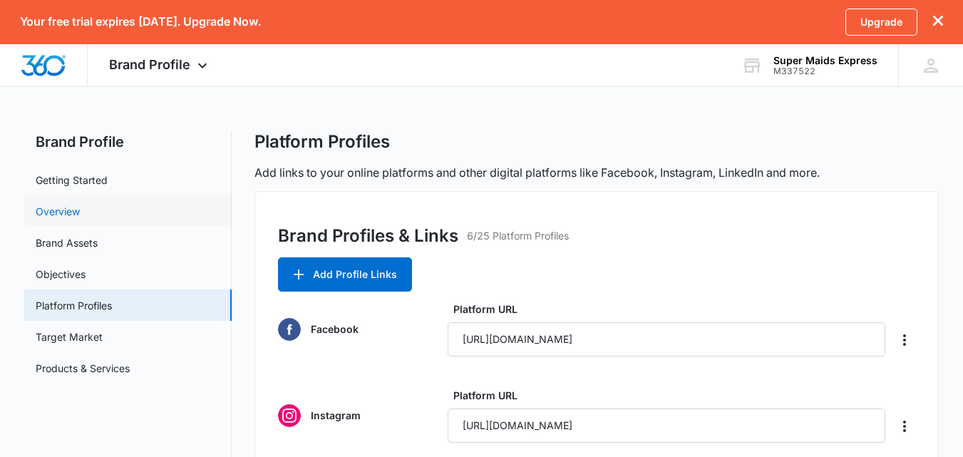
click at [69, 212] on link "Overview" at bounding box center [58, 211] width 44 height 15
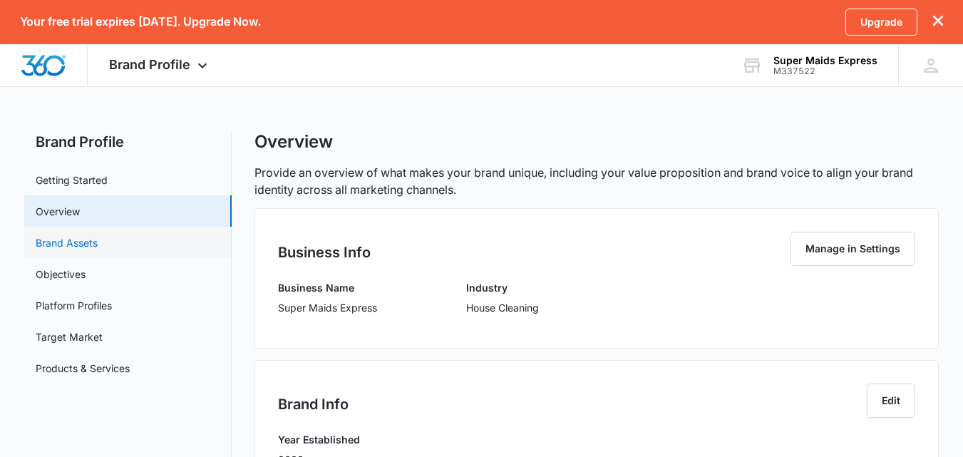
click at [51, 242] on link "Brand Assets" at bounding box center [67, 242] width 62 height 15
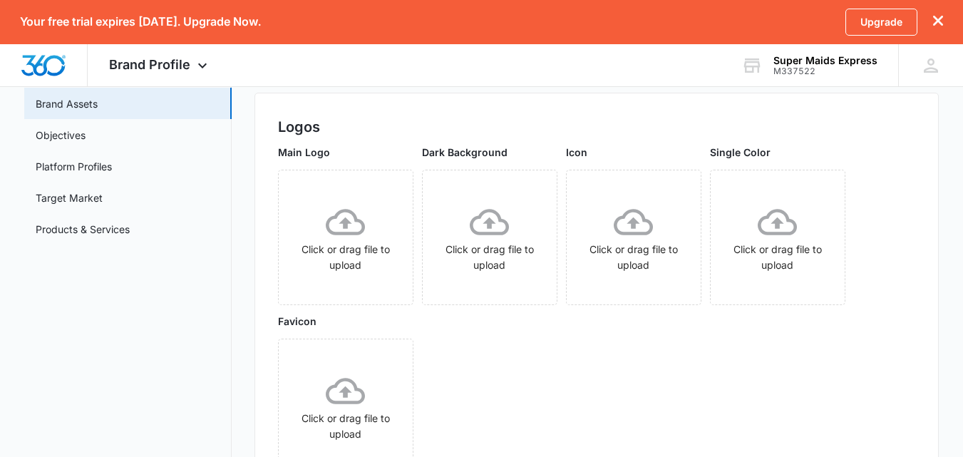
scroll to position [130, 0]
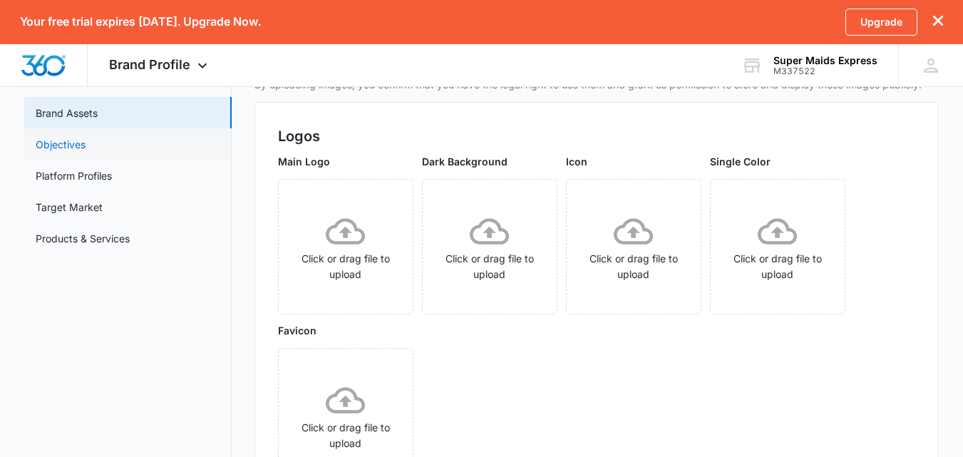
click at [86, 143] on link "Objectives" at bounding box center [61, 144] width 50 height 15
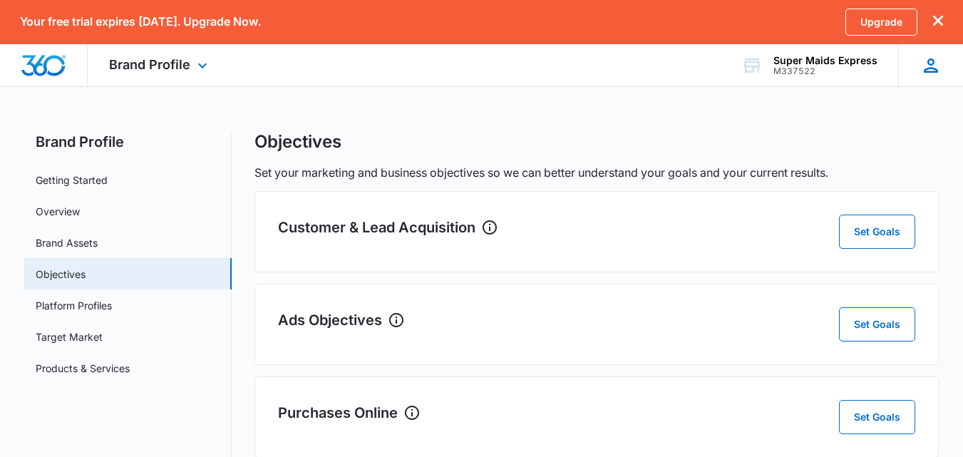
click at [921, 67] on icon at bounding box center [930, 65] width 21 height 21
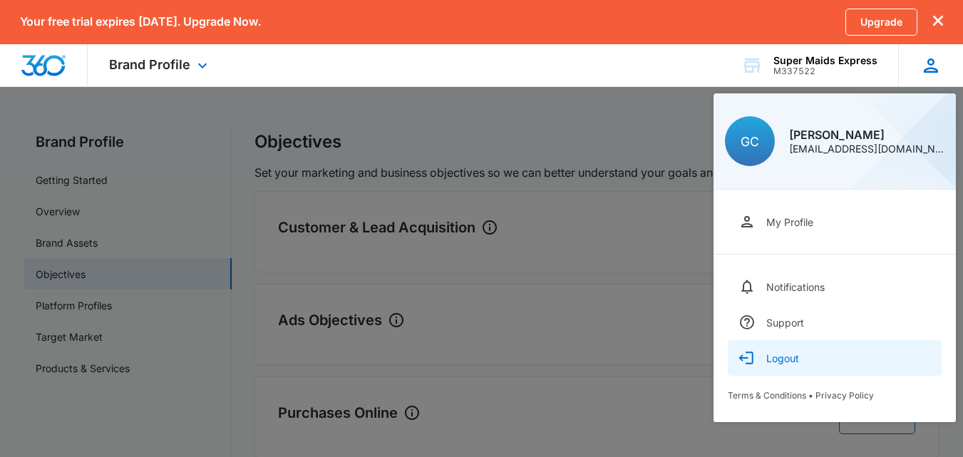
click at [794, 351] on button "Logout" at bounding box center [834, 358] width 214 height 36
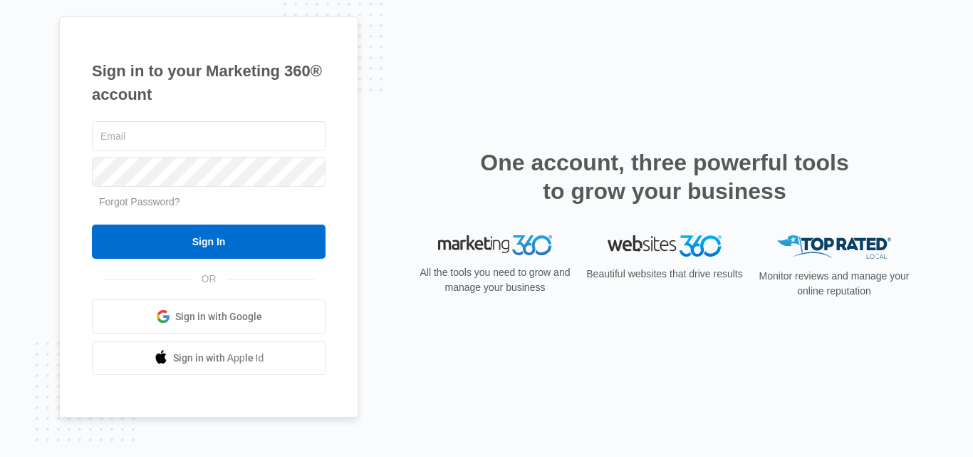
click at [437, 54] on div "Sign in to your Marketing 360® account Forgot Password? Sign In OR" at bounding box center [486, 228] width 855 height 425
click at [565, 78] on div "Sign in to your Marketing 360® account Forgot Password? Sign In OR" at bounding box center [486, 228] width 855 height 425
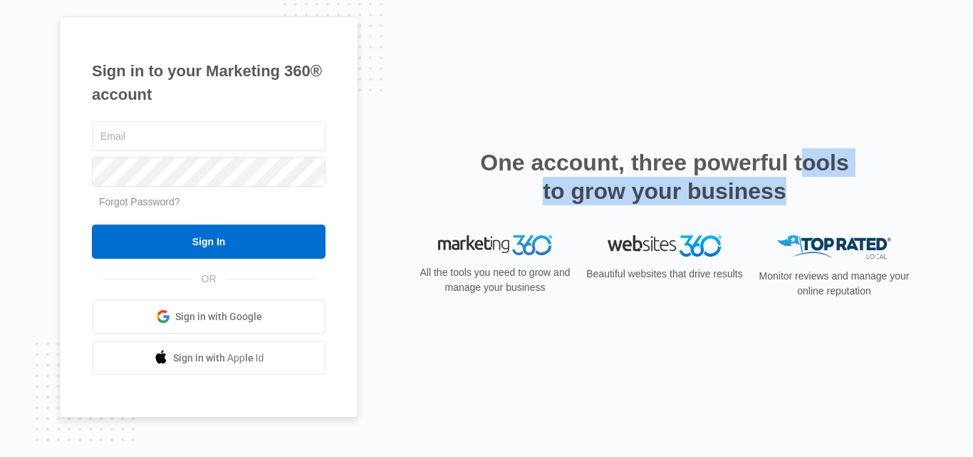
click at [565, 78] on div "Sign in to your Marketing 360® account Forgot Password? Sign In OR" at bounding box center [486, 228] width 855 height 425
click at [550, 61] on div "Sign in to your Marketing 360® account Forgot Password? Sign In OR" at bounding box center [486, 228] width 855 height 425
